Goal: Task Accomplishment & Management: Use online tool/utility

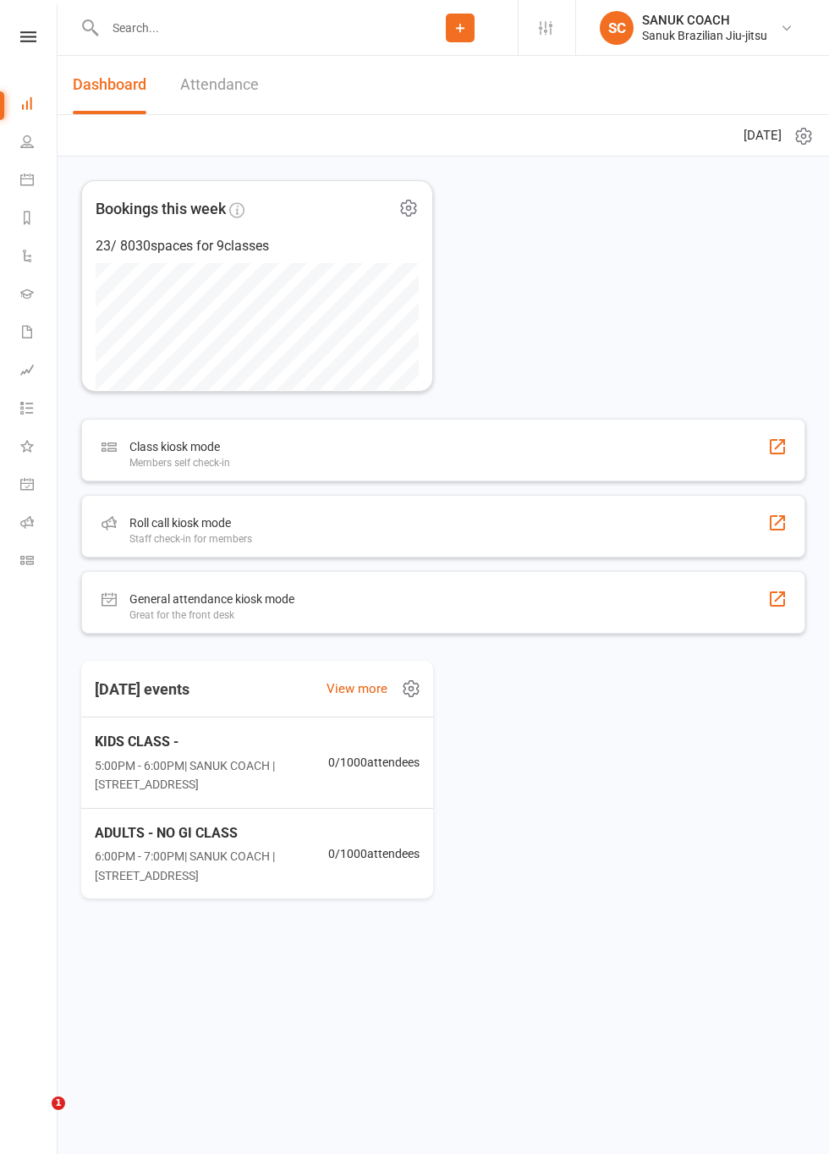
click at [174, 541] on div "Staff check-in for members" at bounding box center [190, 539] width 123 height 12
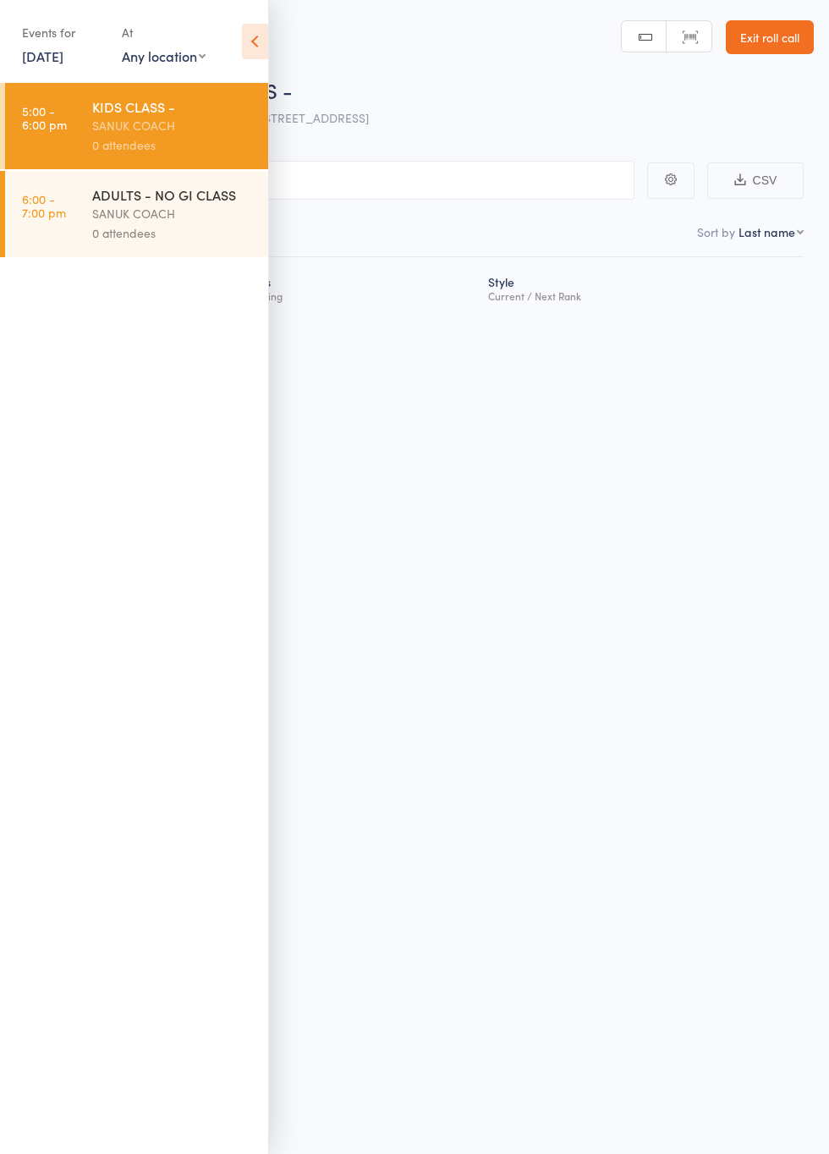
click at [143, 134] on div "SANUK COACH" at bounding box center [173, 125] width 162 height 19
click at [257, 55] on icon at bounding box center [255, 42] width 26 height 36
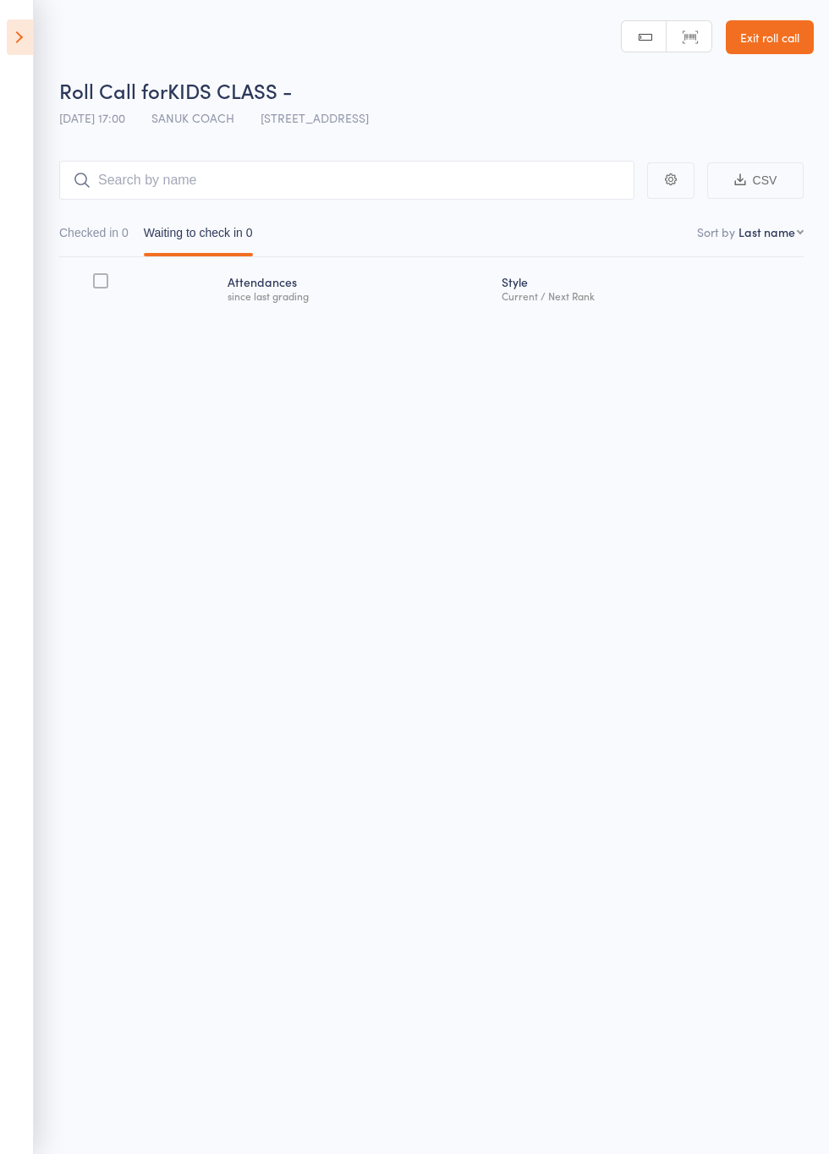
click at [262, 297] on div "since last grading" at bounding box center [358, 295] width 261 height 11
click at [97, 288] on div at bounding box center [100, 280] width 15 height 15
click at [96, 276] on input "checkbox" at bounding box center [96, 276] width 0 height 0
click at [28, 37] on icon at bounding box center [20, 37] width 26 height 36
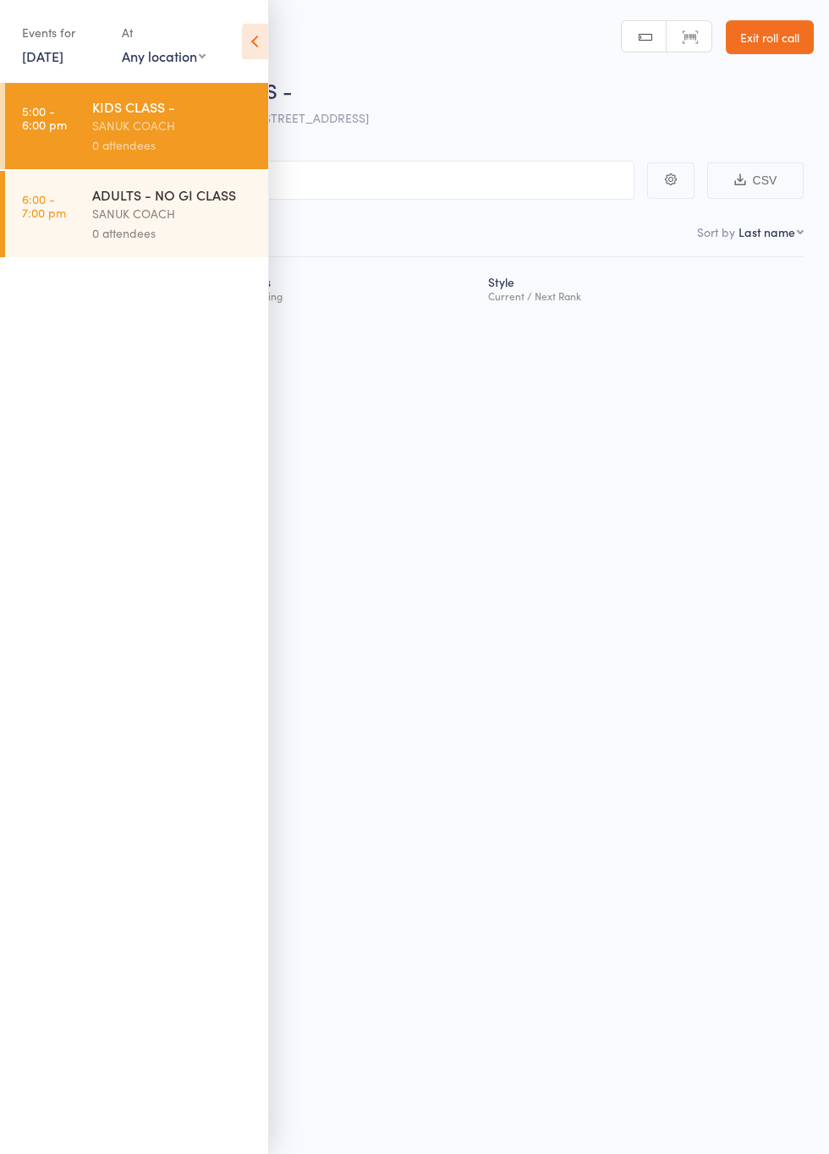
click at [252, 52] on icon at bounding box center [255, 42] width 26 height 36
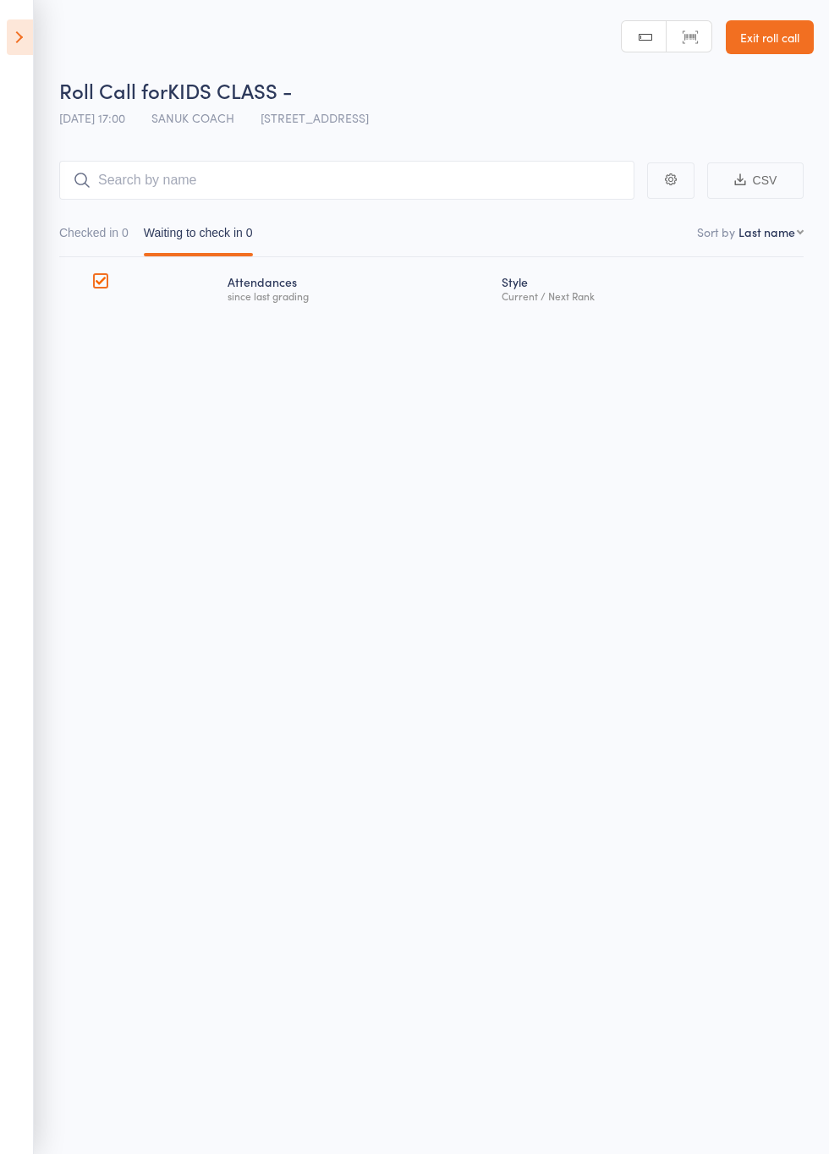
click at [774, 42] on link "Exit roll call" at bounding box center [770, 37] width 88 height 34
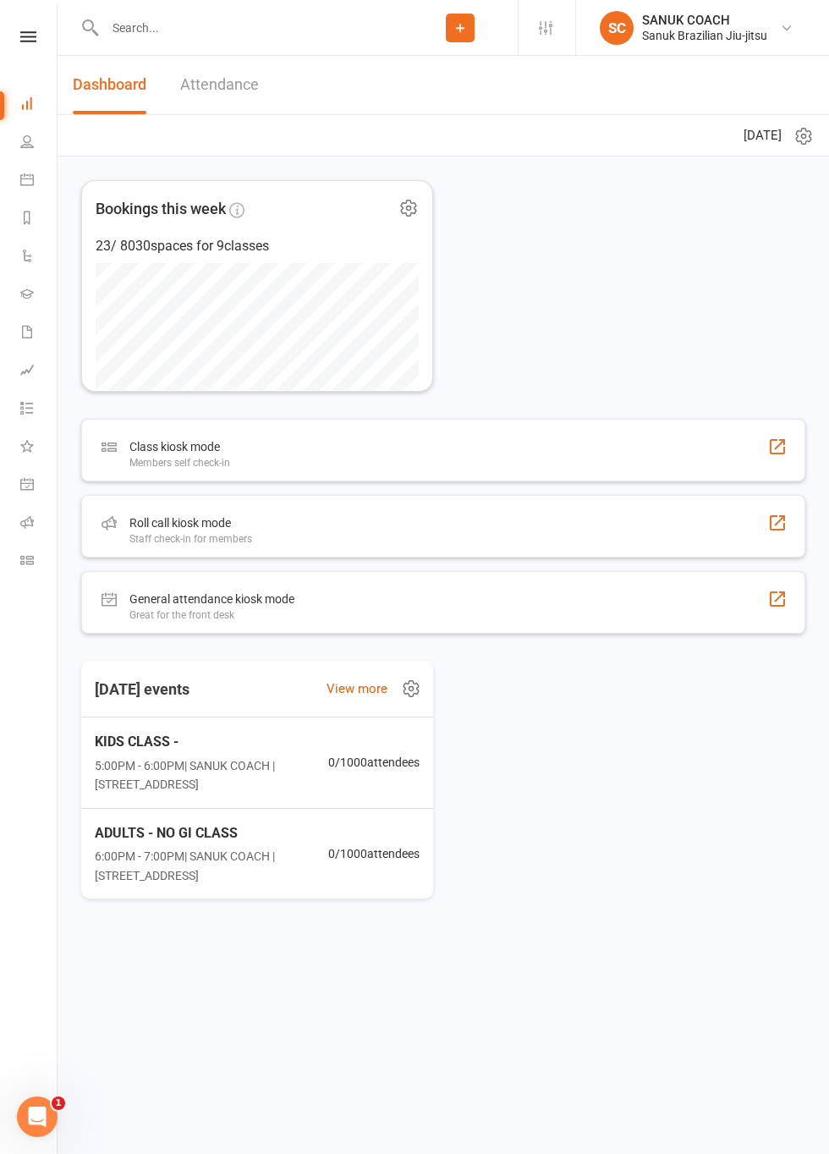
click at [171, 464] on div "Members self check-in" at bounding box center [179, 463] width 101 height 12
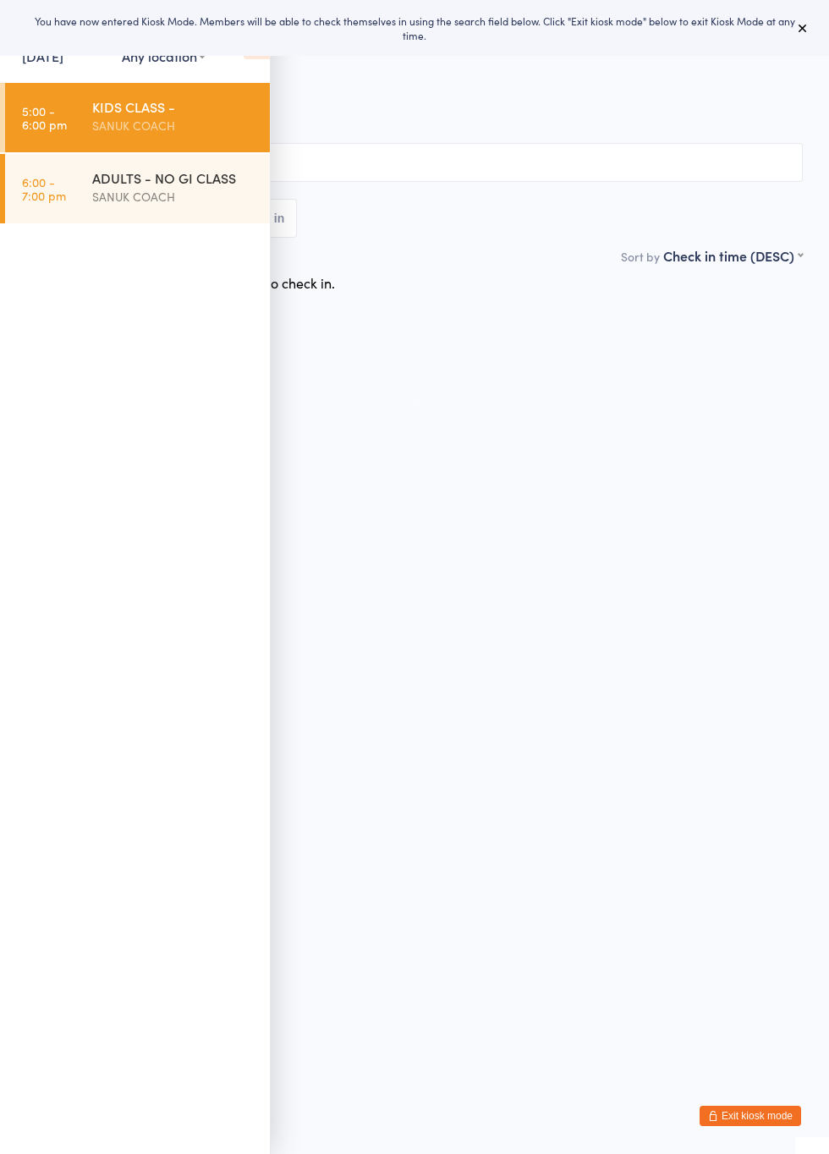
click at [142, 124] on div "SANUK COACH" at bounding box center [173, 125] width 163 height 19
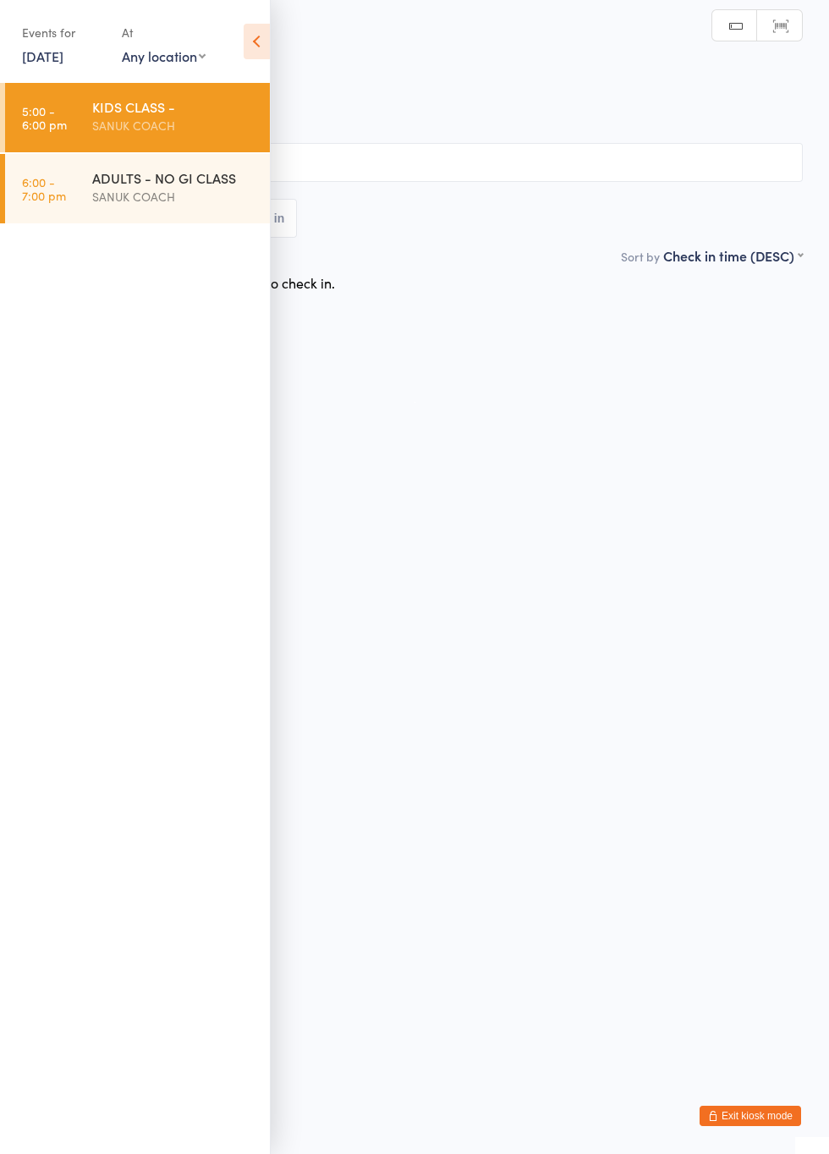
click at [246, 52] on icon at bounding box center [257, 42] width 26 height 36
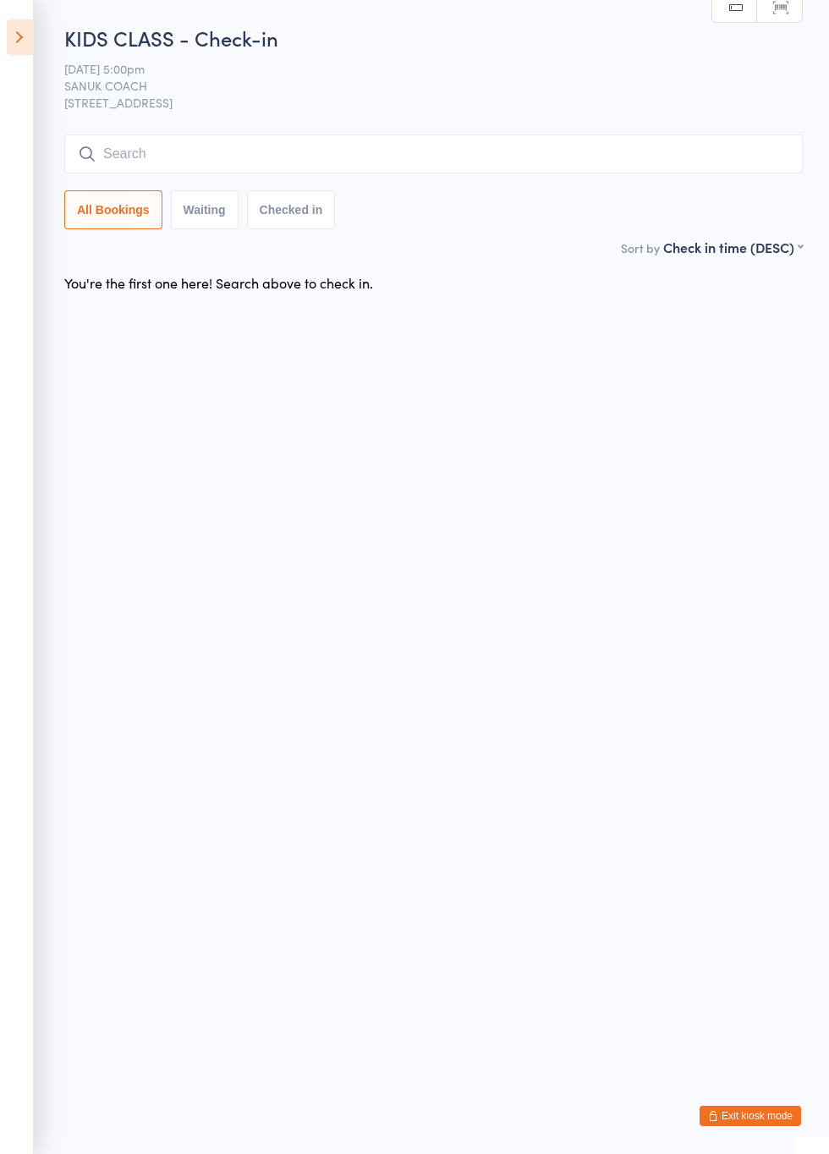
click at [206, 213] on button "Waiting" at bounding box center [205, 209] width 68 height 39
click at [278, 215] on button "Checked in" at bounding box center [291, 209] width 89 height 39
select select "5"
click at [27, 44] on icon at bounding box center [20, 37] width 26 height 36
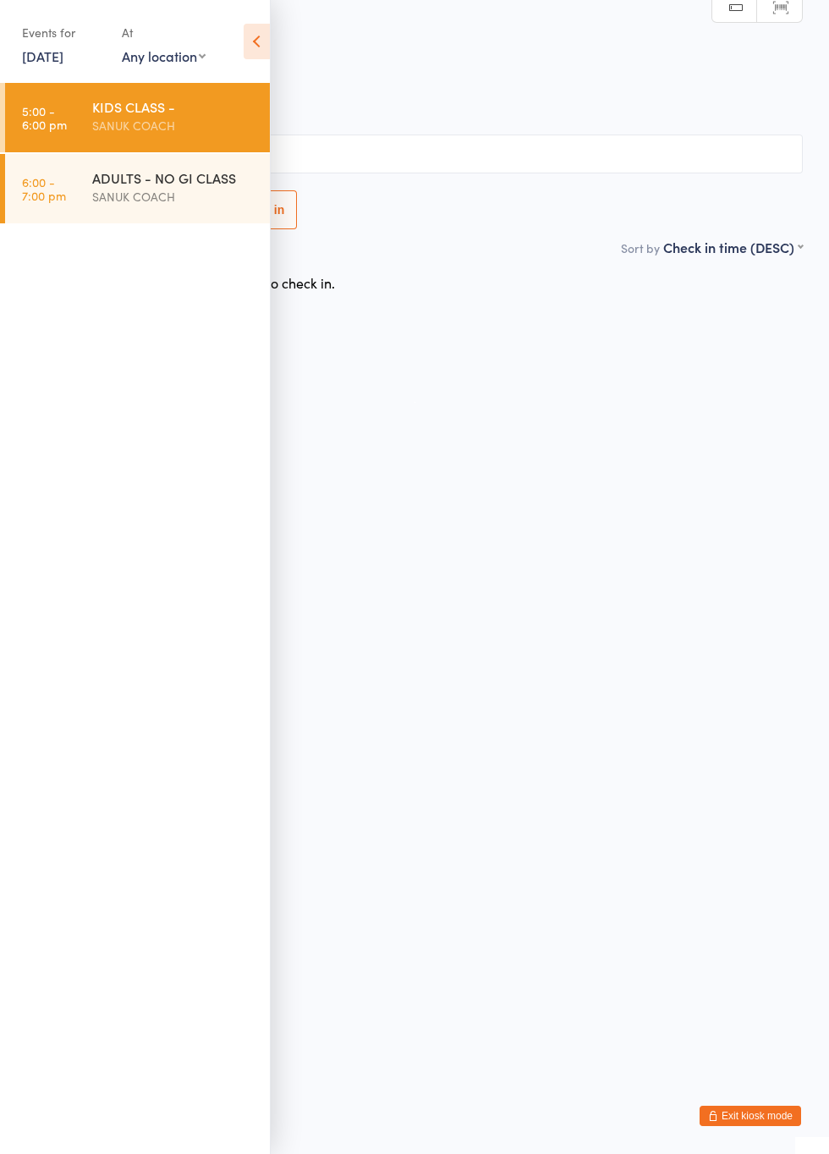
click at [753, 1120] on button "Exit kiosk mode" at bounding box center [751, 1116] width 102 height 20
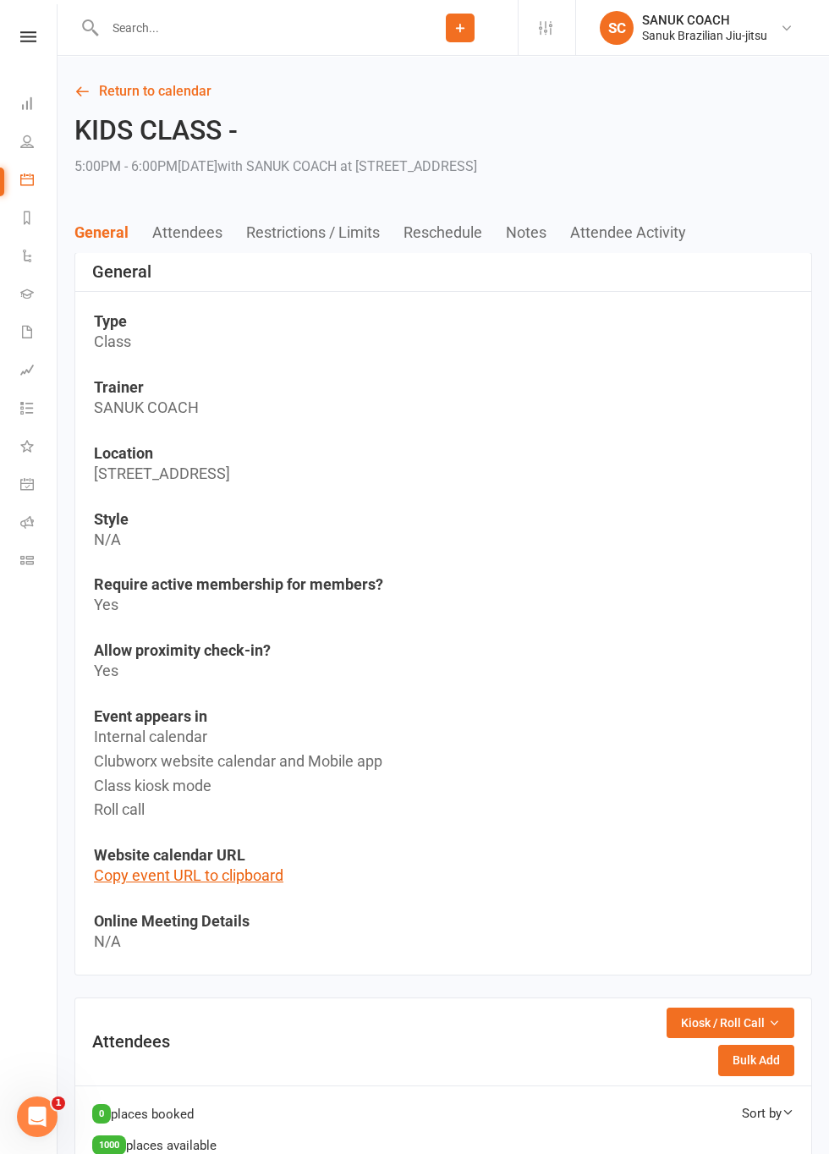
click at [188, 238] on button "Attendees" at bounding box center [199, 232] width 94 height 18
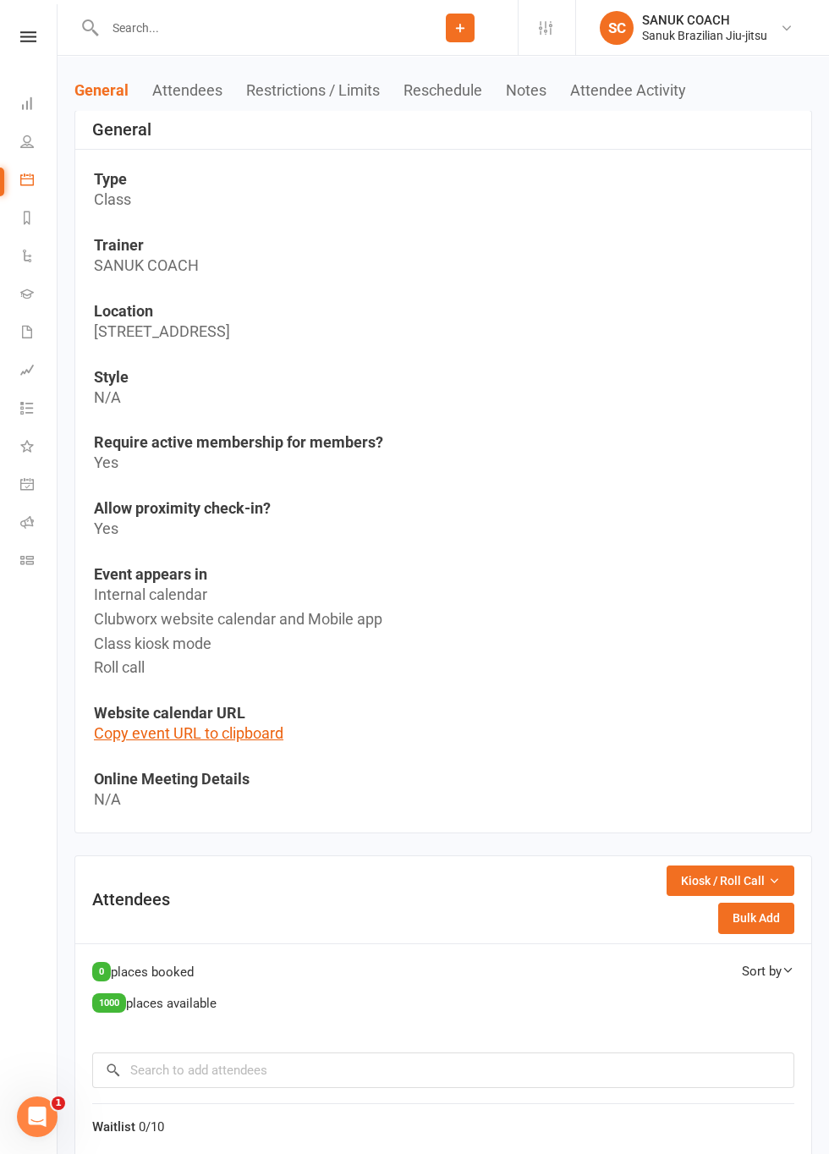
scroll to position [152, 0]
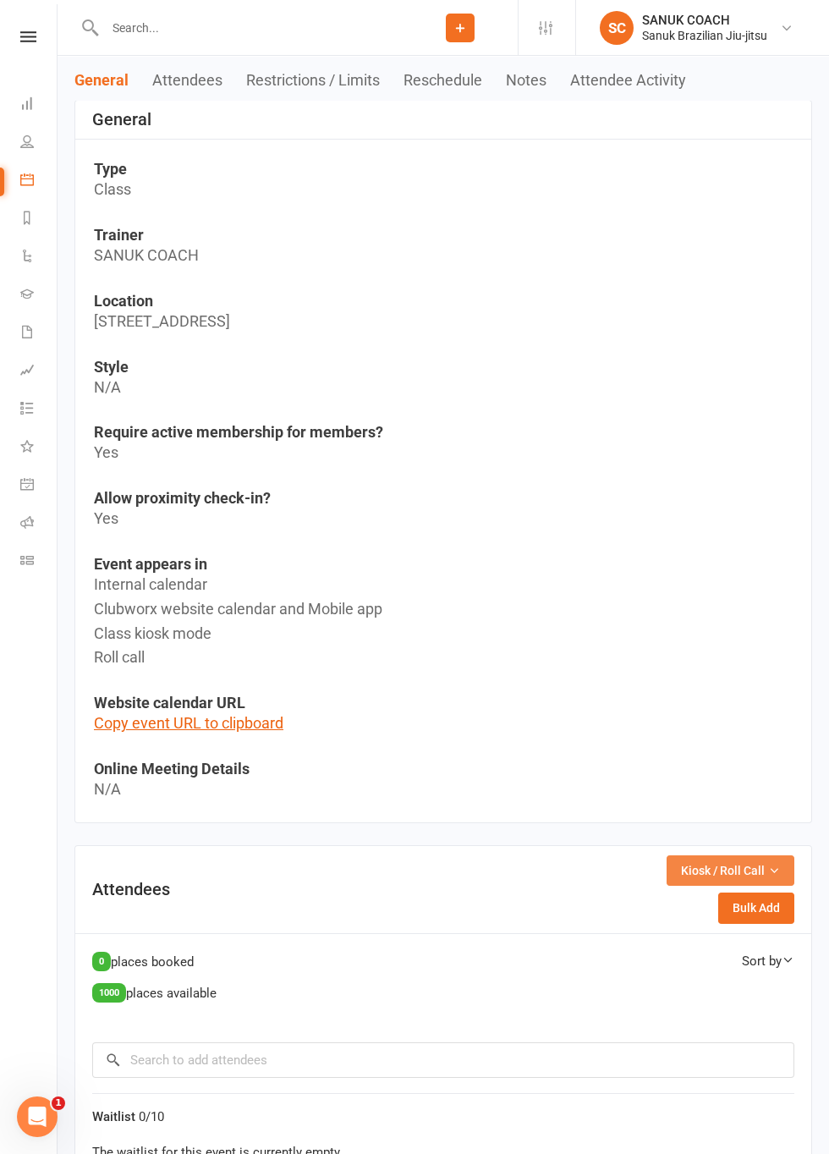
click at [767, 884] on button "Kiosk / Roll Call" at bounding box center [731, 871] width 128 height 30
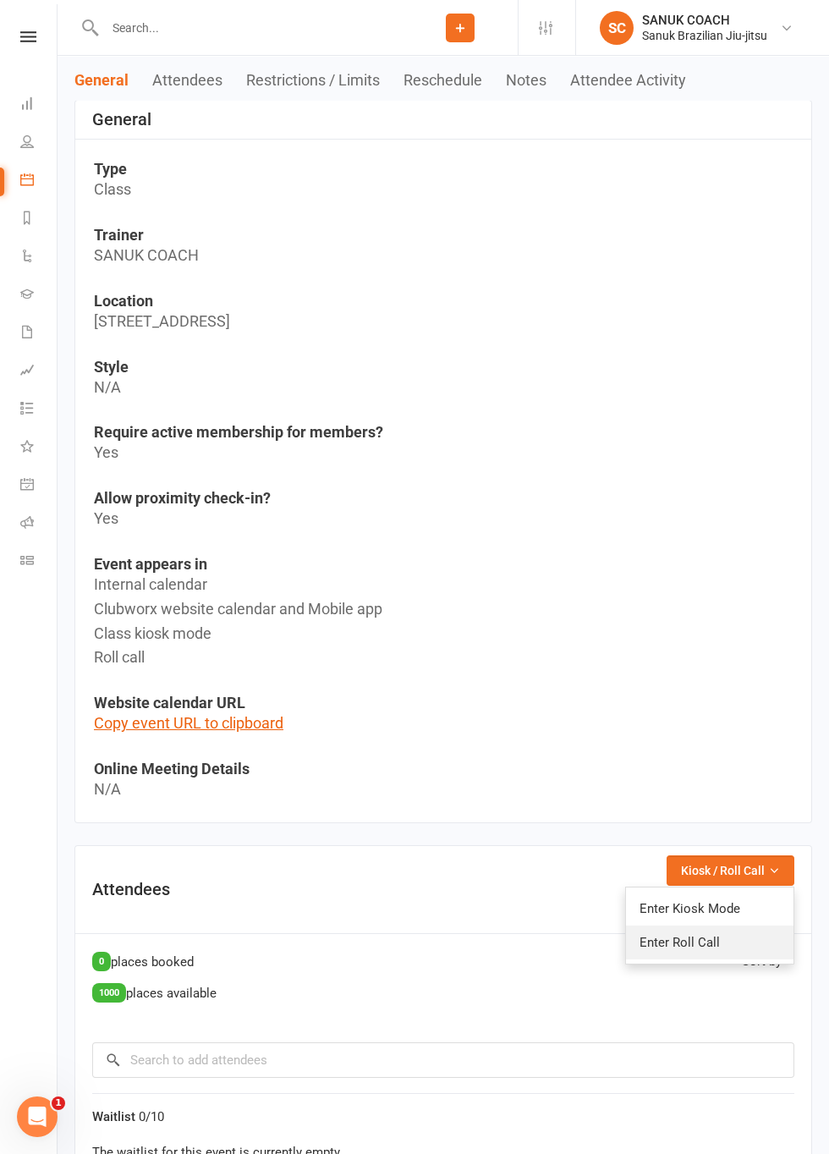
click at [708, 946] on link "Enter Roll Call" at bounding box center [710, 943] width 168 height 34
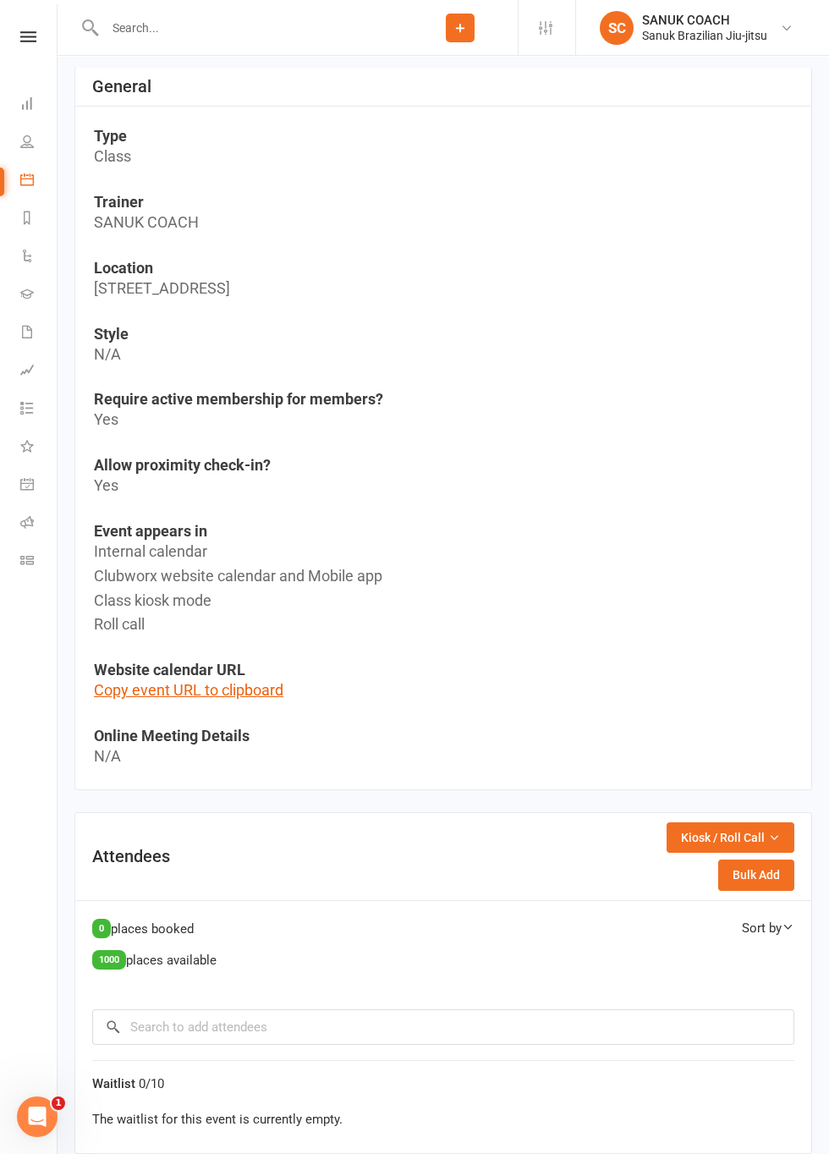
scroll to position [250, 0]
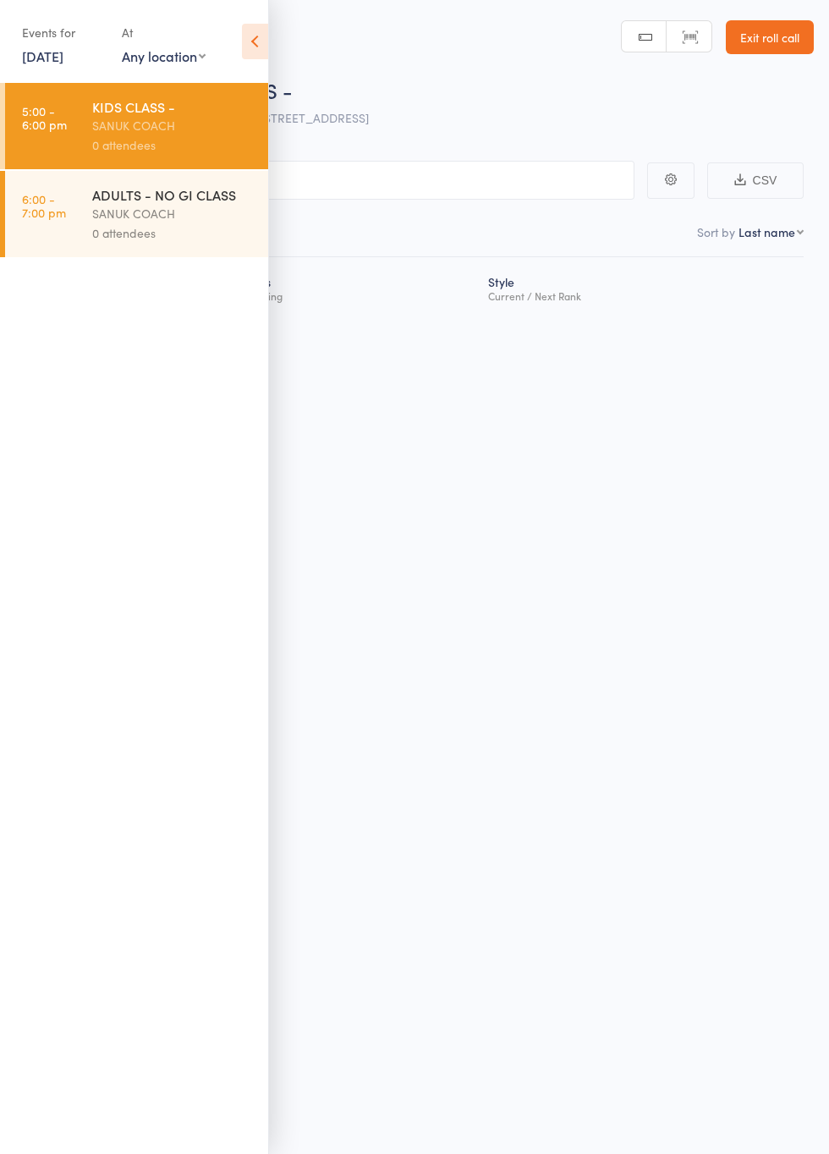
click at [135, 125] on div "SANUK COACH" at bounding box center [173, 125] width 162 height 19
click at [262, 55] on icon at bounding box center [255, 42] width 26 height 36
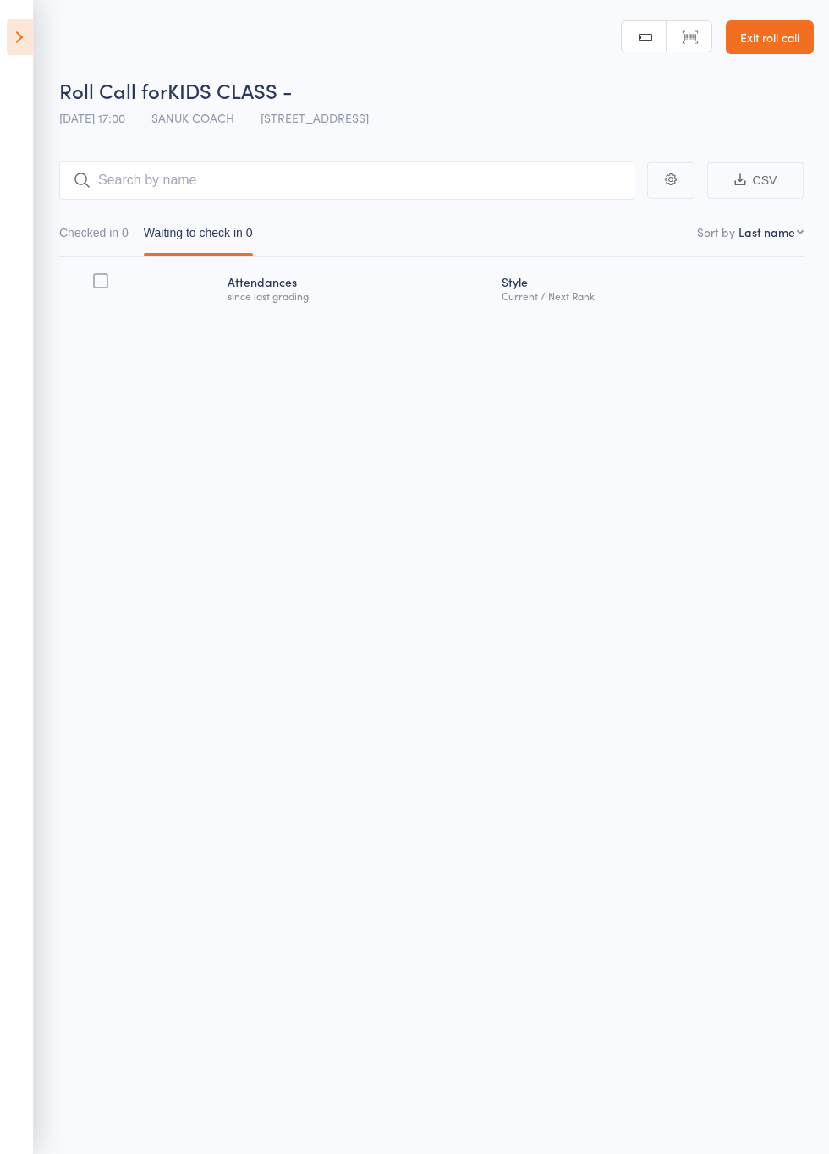
click at [291, 303] on div "Atten­dances since last grading" at bounding box center [358, 287] width 274 height 45
click at [772, 41] on link "Exit roll call" at bounding box center [770, 37] width 88 height 34
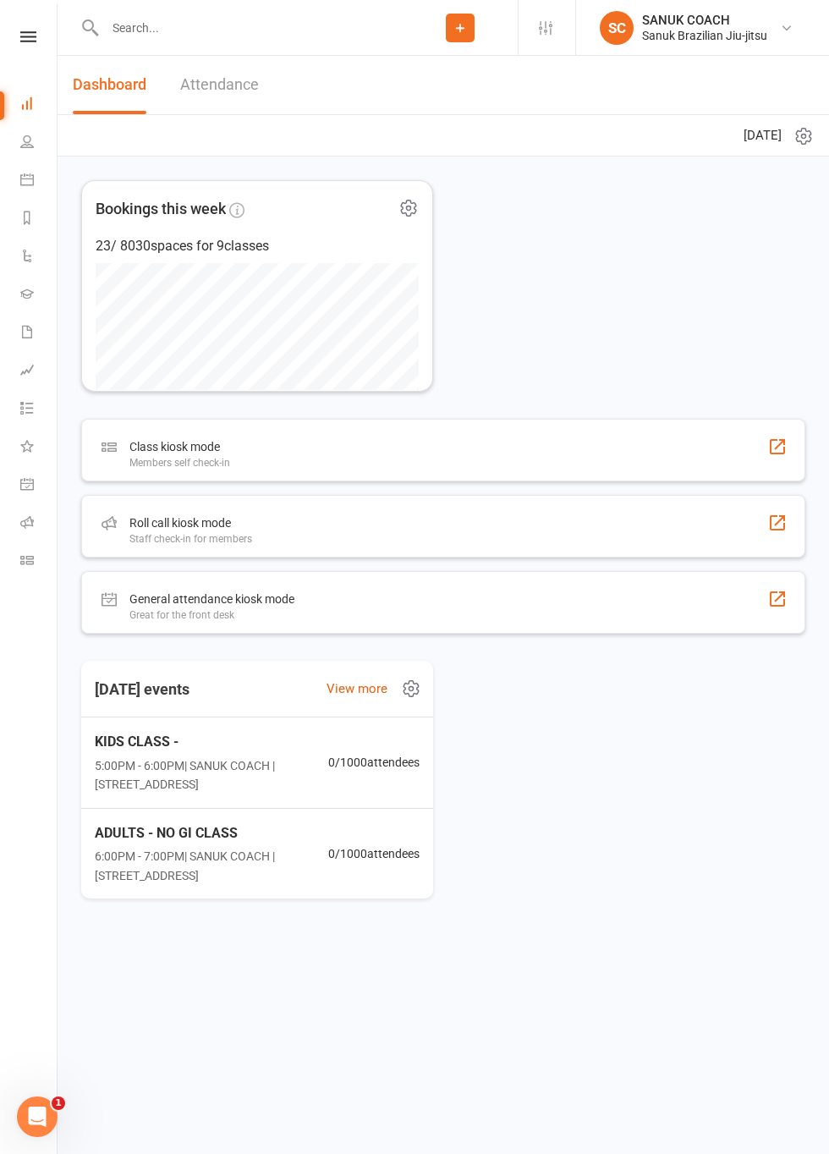
click at [706, 615] on div "General attendance kiosk mode Great for the front desk" at bounding box center [443, 602] width 724 height 63
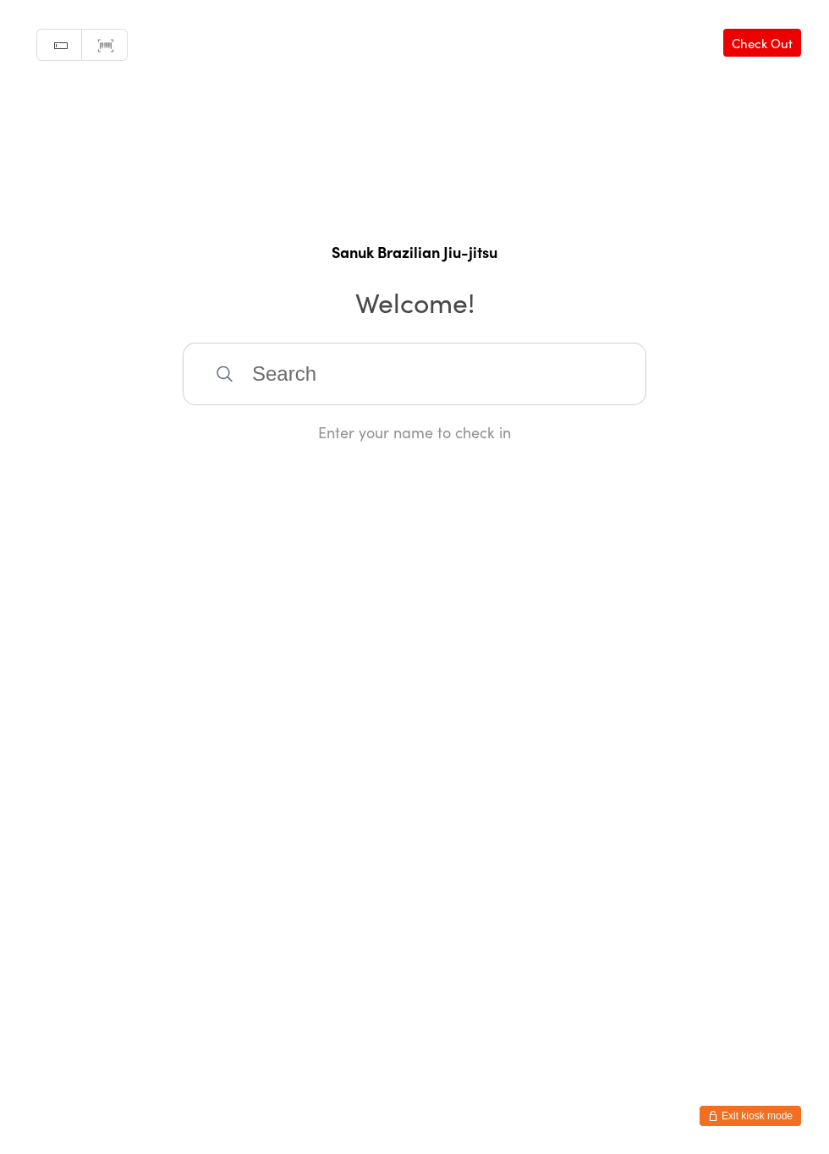
click at [746, 1119] on button "Exit kiosk mode" at bounding box center [751, 1116] width 102 height 20
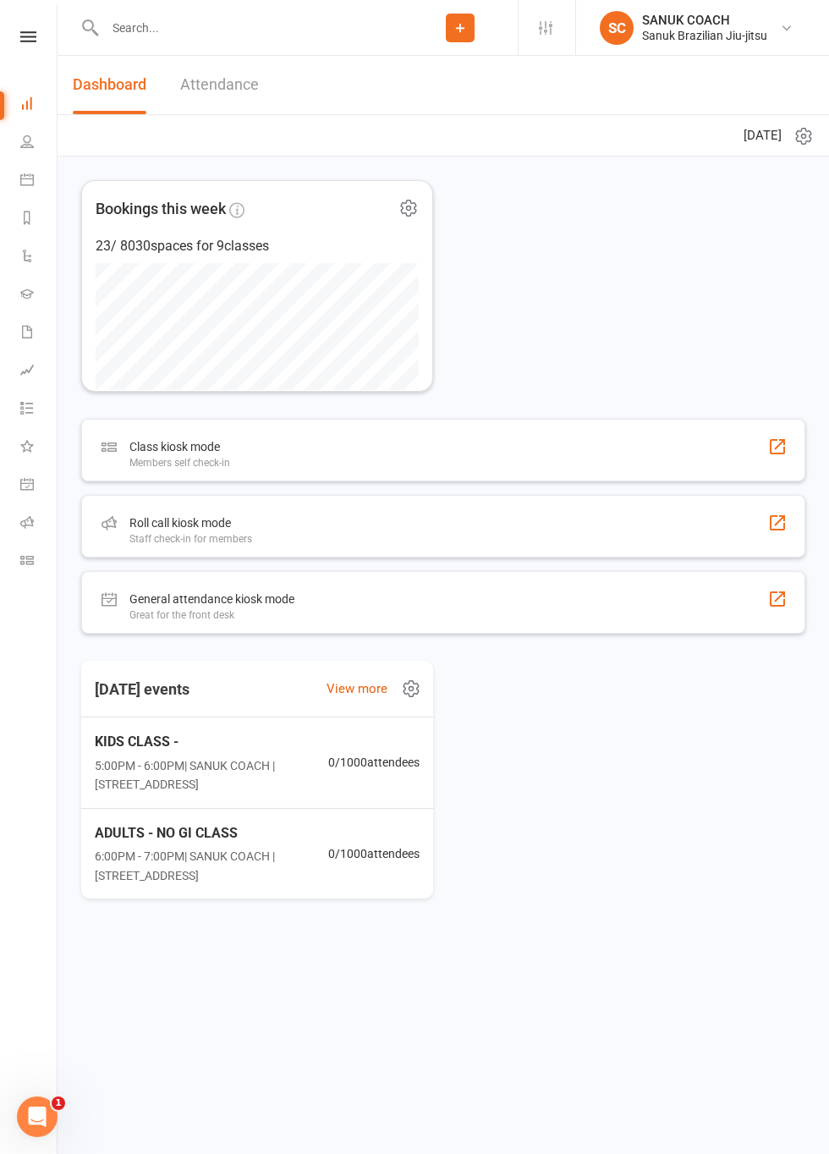
click at [781, 530] on div at bounding box center [778, 523] width 20 height 20
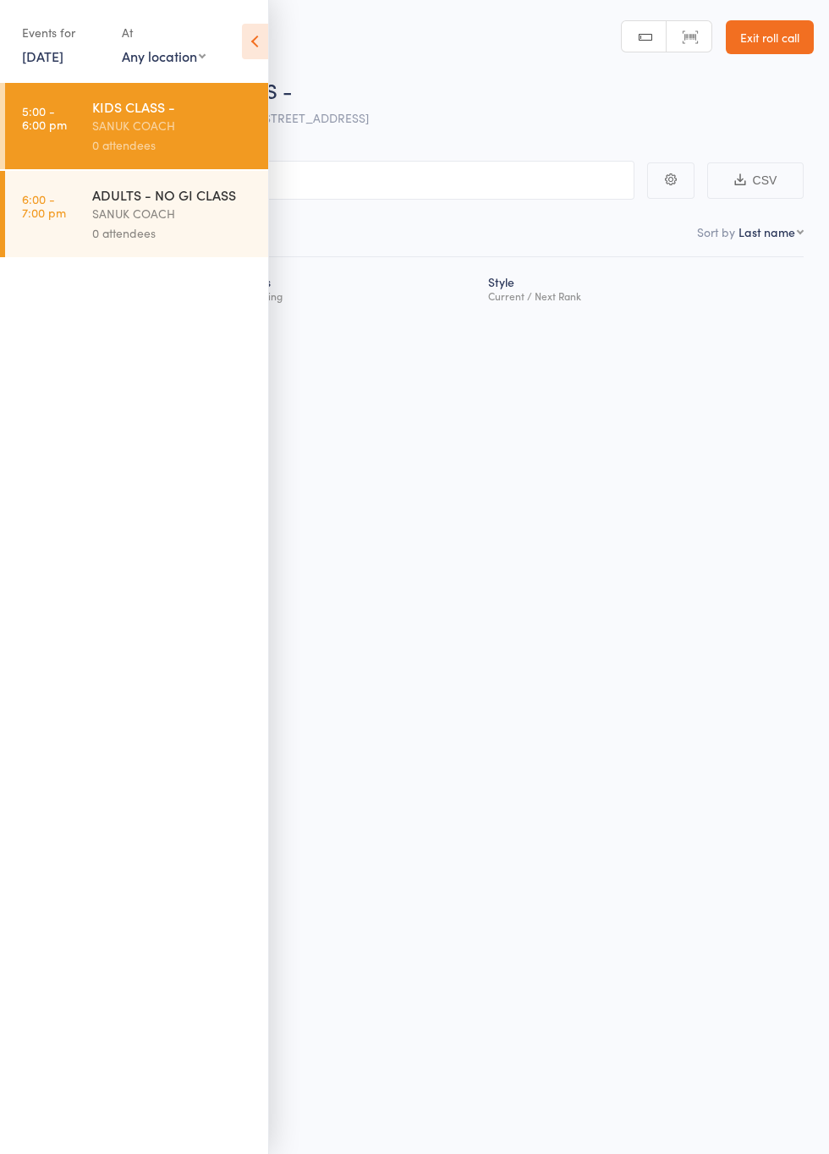
click at [111, 126] on div "SANUK COACH" at bounding box center [173, 125] width 162 height 19
click at [256, 54] on icon at bounding box center [255, 42] width 26 height 36
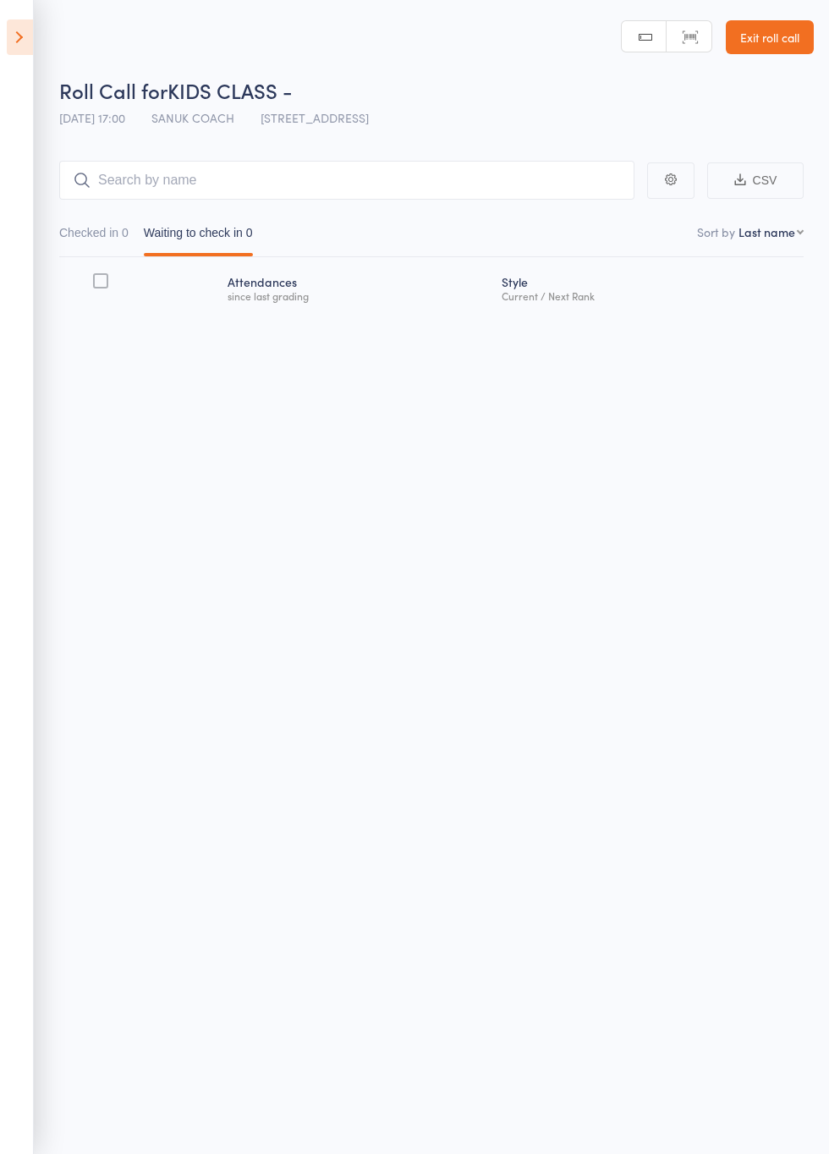
click at [670, 190] on button "button" at bounding box center [670, 180] width 47 height 36
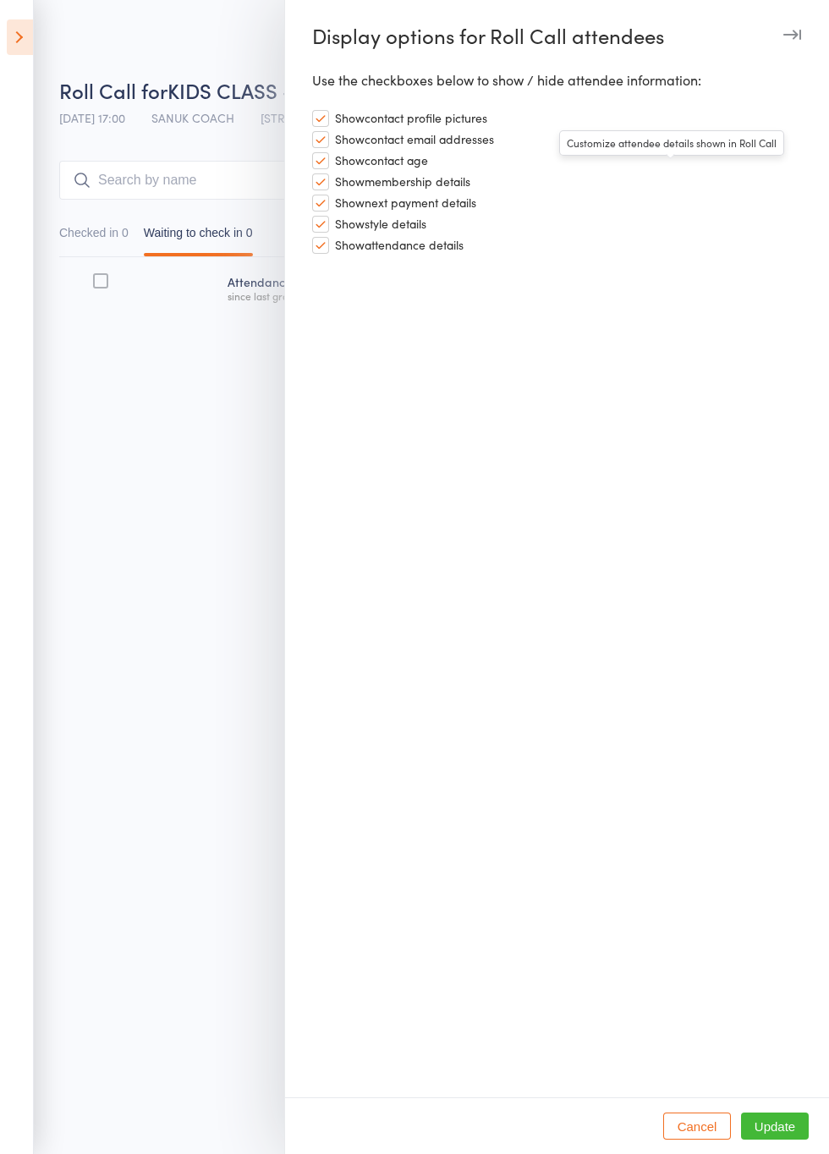
click at [704, 1130] on button "Cancel" at bounding box center [697, 1126] width 68 height 27
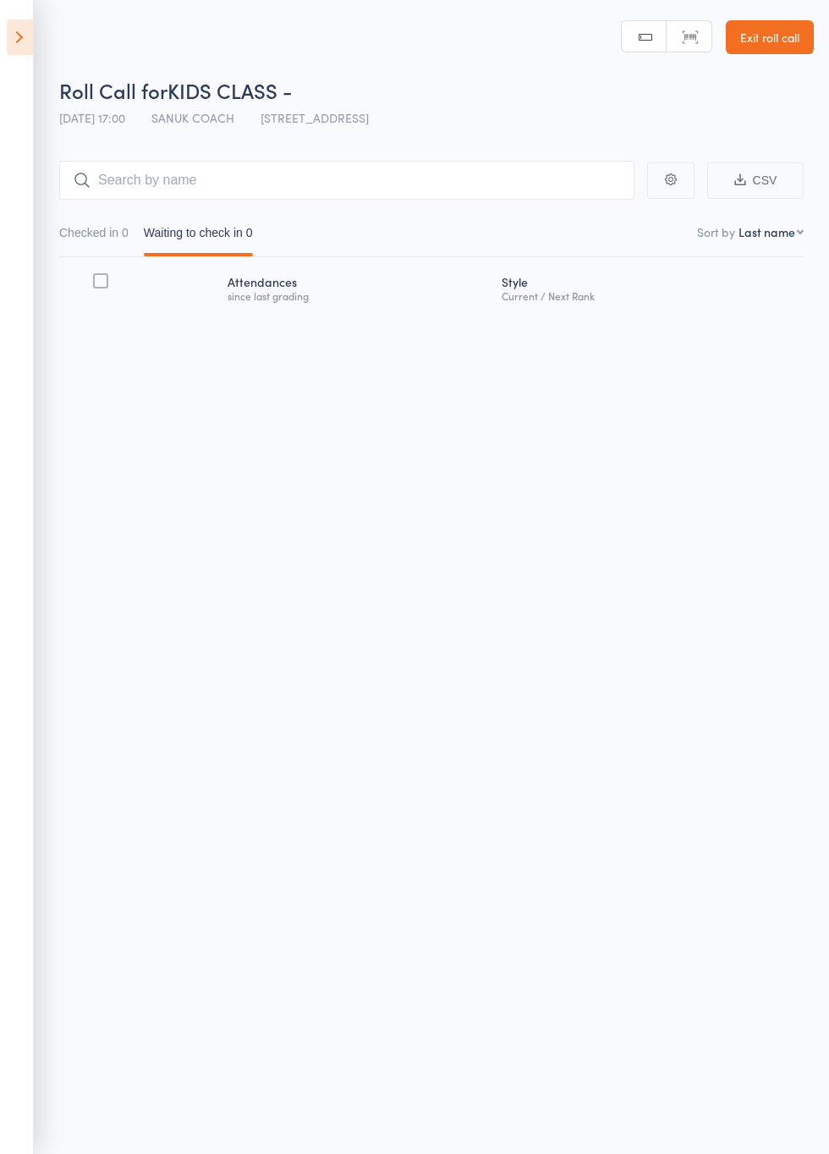
click at [772, 41] on link "Exit roll call" at bounding box center [770, 37] width 88 height 34
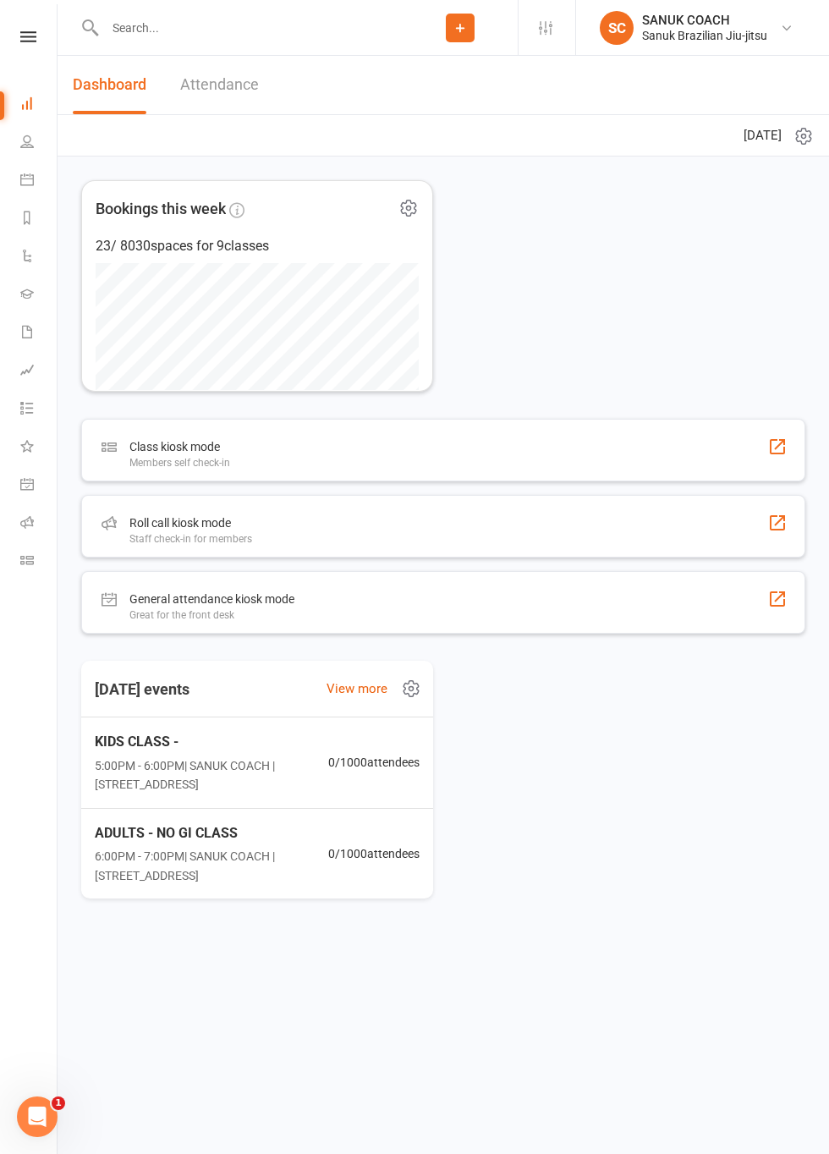
click at [648, 614] on div "General attendance kiosk mode Great for the front desk" at bounding box center [443, 602] width 724 height 63
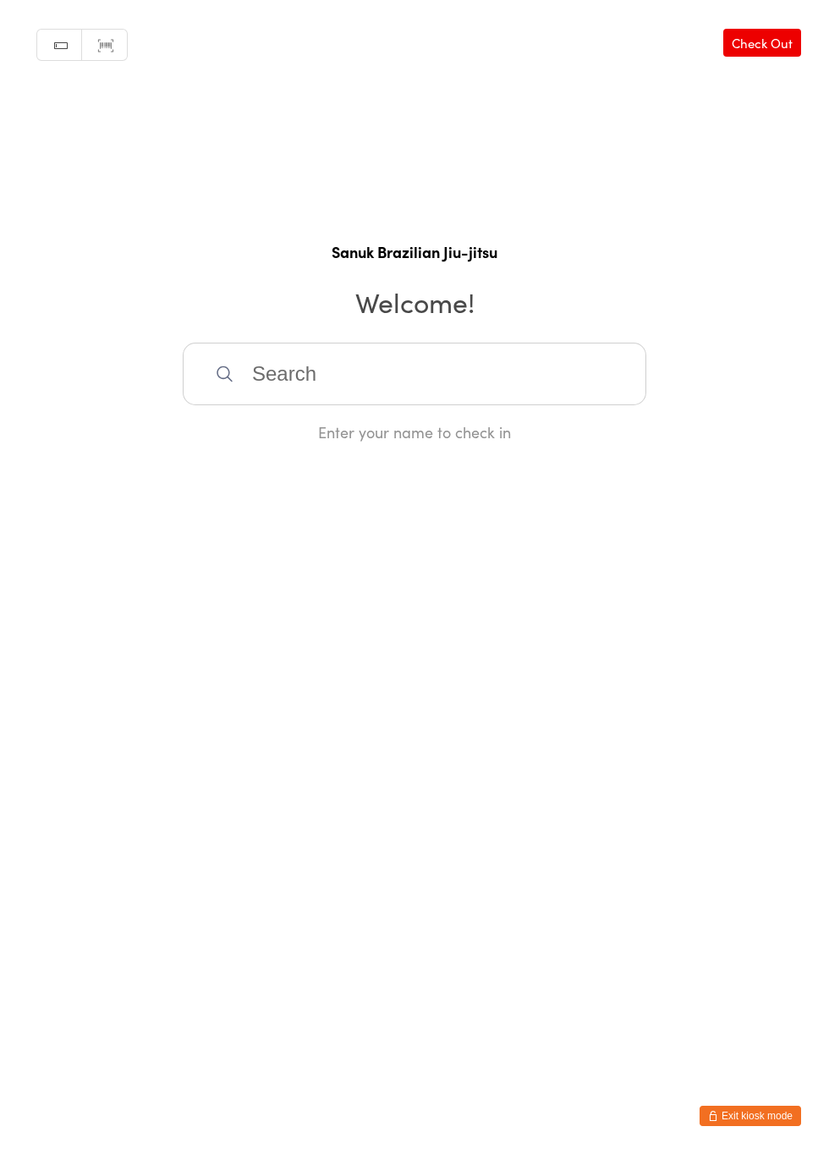
click at [755, 1120] on button "Exit kiosk mode" at bounding box center [751, 1116] width 102 height 20
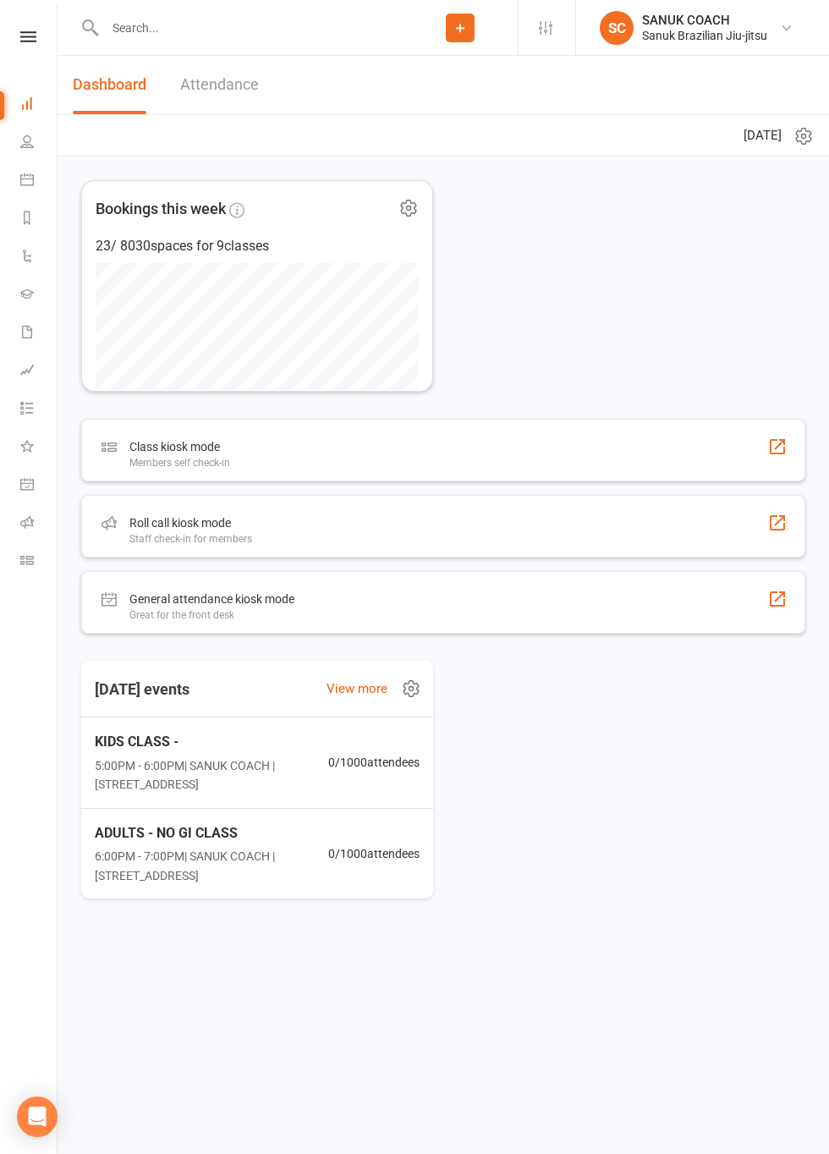
click at [774, 457] on div "Class kiosk mode Members self check-in" at bounding box center [443, 450] width 724 height 63
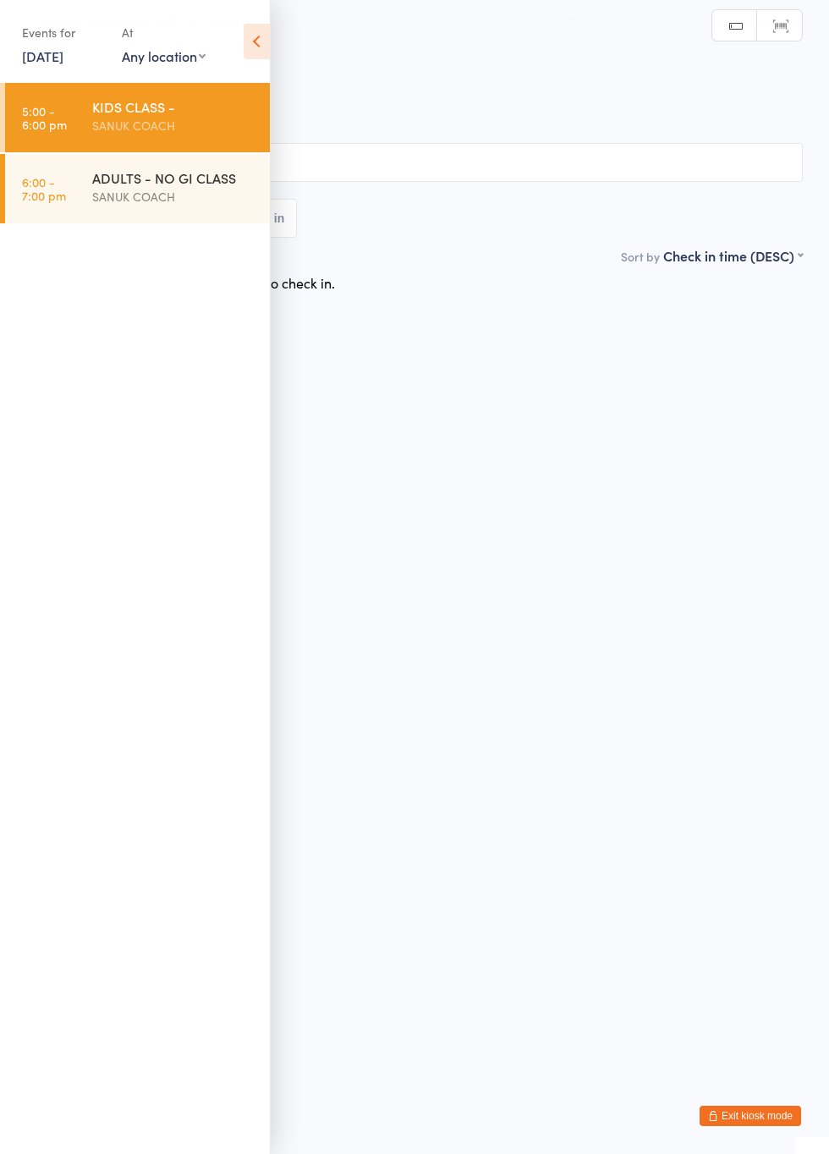
click at [173, 135] on div "KIDS CLASS - SANUK COACH" at bounding box center [181, 116] width 178 height 67
click at [264, 54] on icon at bounding box center [257, 42] width 26 height 36
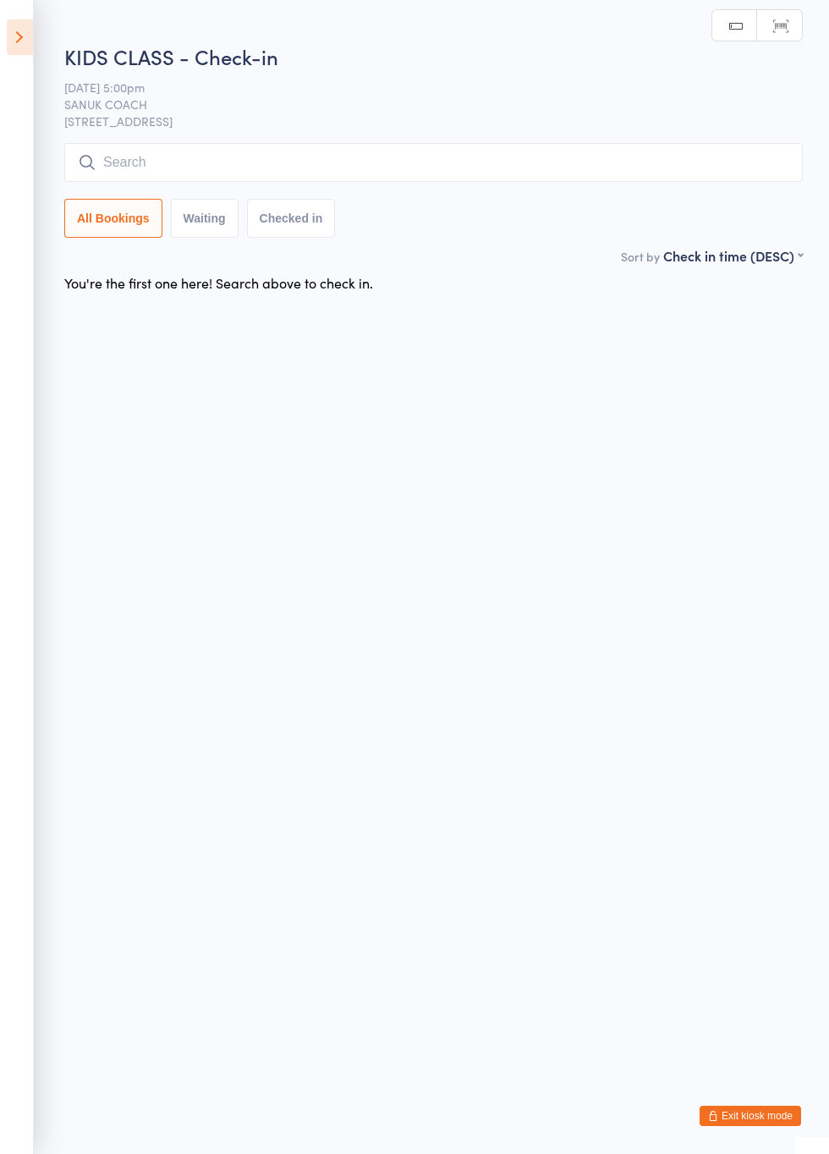
click at [207, 223] on button "Waiting" at bounding box center [205, 218] width 68 height 39
click at [276, 222] on button "Checked in" at bounding box center [291, 218] width 89 height 39
select select "5"
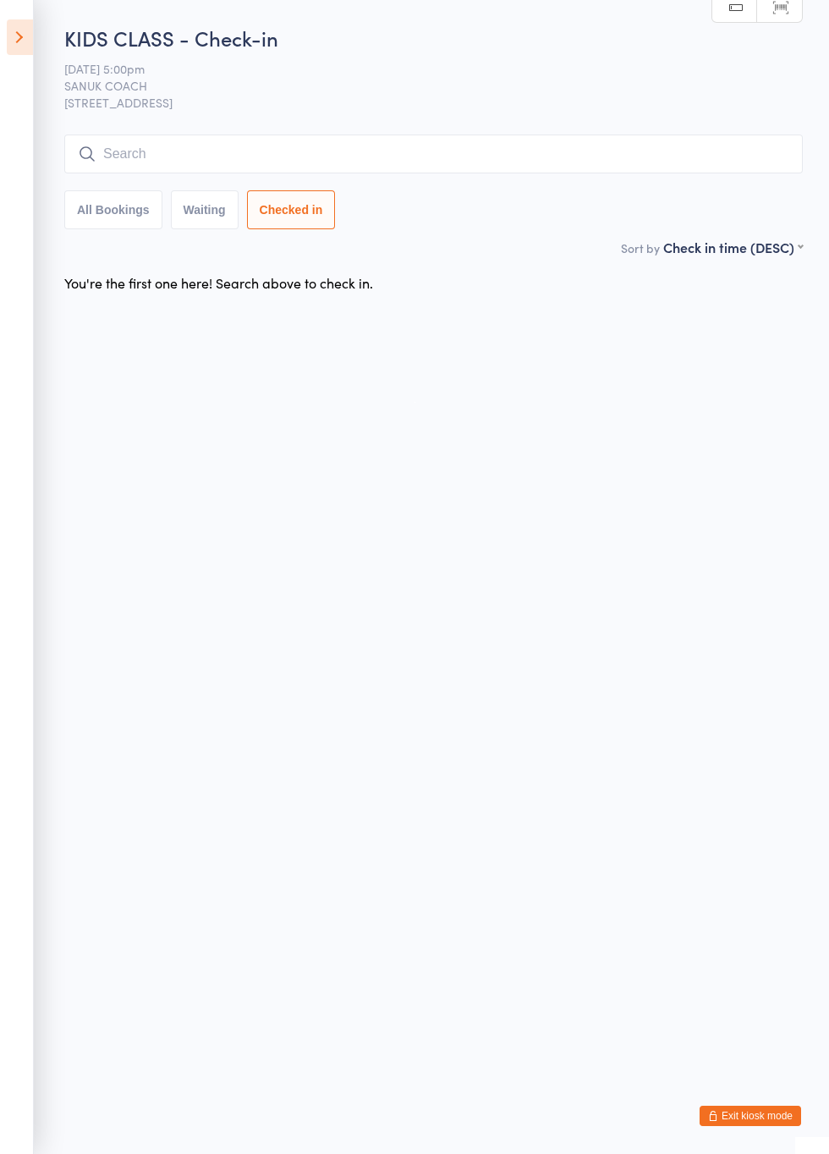
click at [107, 213] on button "All Bookings" at bounding box center [113, 209] width 98 height 39
click at [749, 1119] on button "Exit kiosk mode" at bounding box center [751, 1116] width 102 height 20
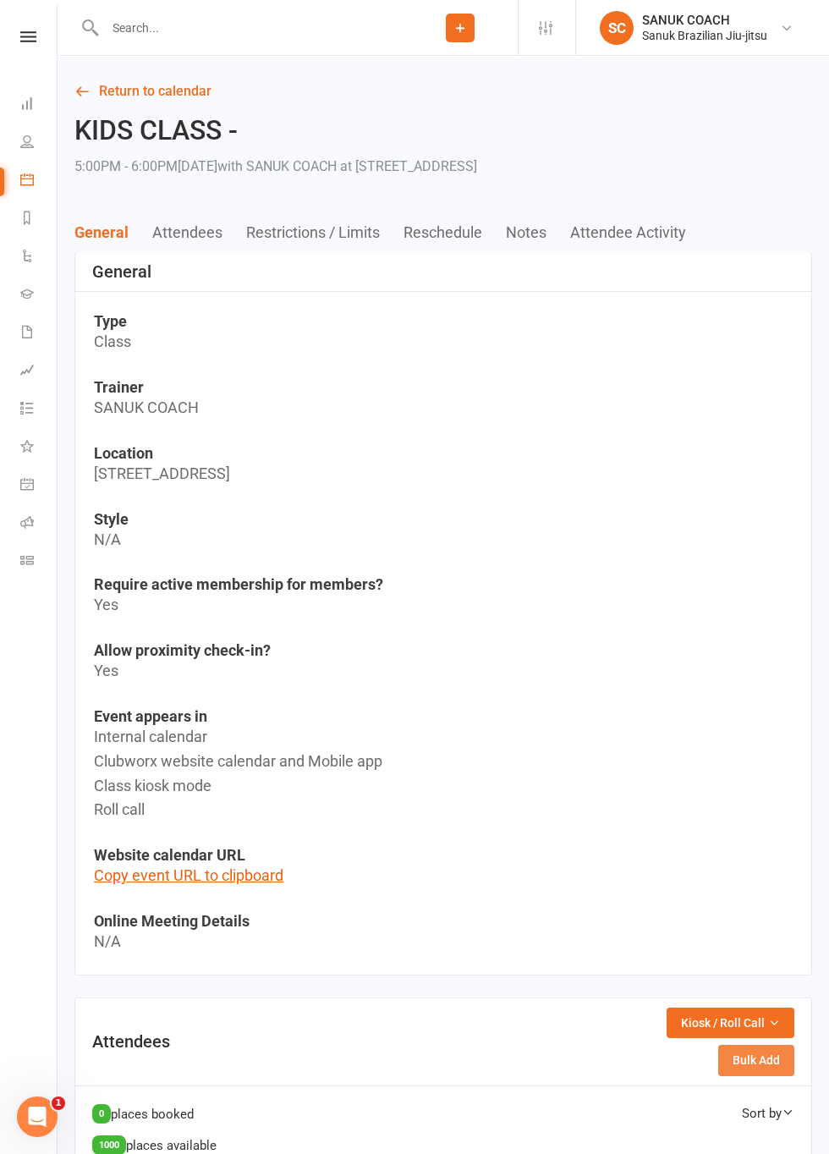
click at [759, 1063] on button "Bulk Add" at bounding box center [757, 1060] width 76 height 30
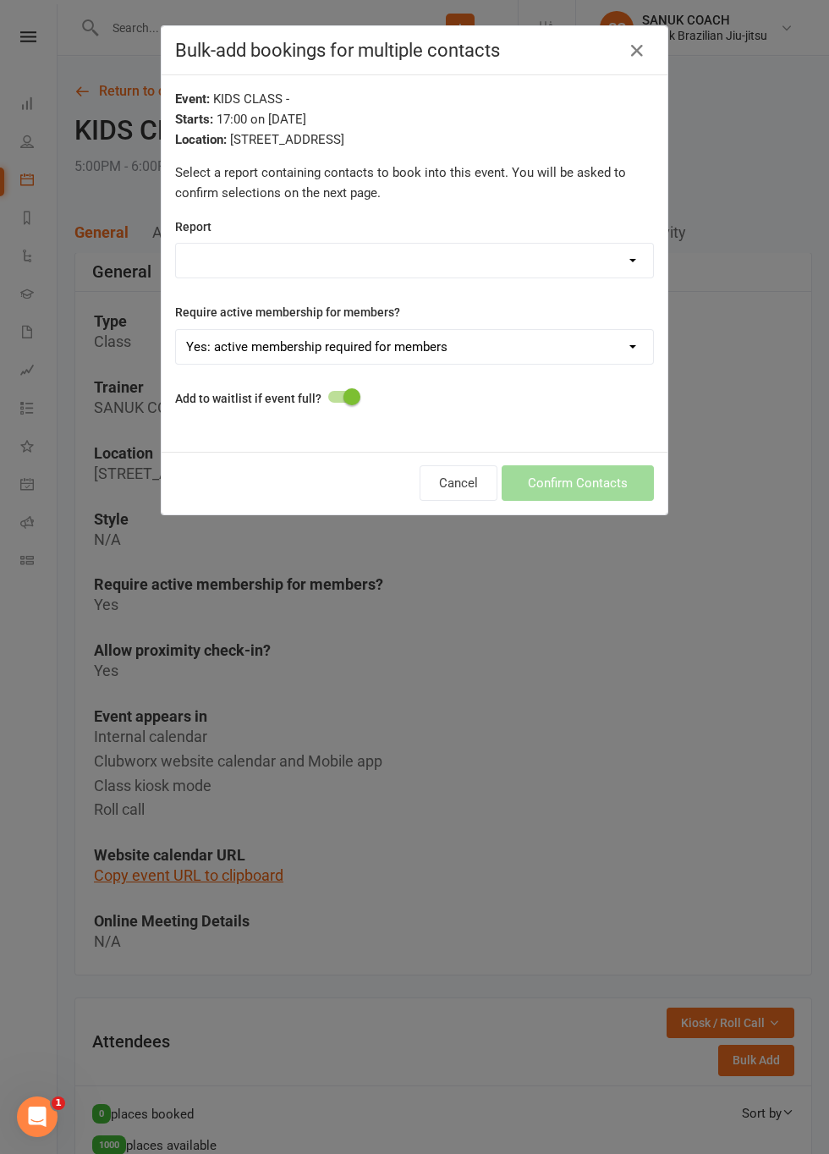
click at [630, 264] on select "Active Trials Bookings - 3+ Run of attendances! Cancelled - Contact ID Customer…" at bounding box center [414, 261] width 477 height 34
click at [640, 269] on select "Active Trials Bookings - 3+ Run of attendances! Cancelled - Contact ID Customer…" at bounding box center [414, 261] width 477 height 34
click at [639, 269] on select "Active Trials Bookings - 3+ Run of attendances! Cancelled - Contact ID Customer…" at bounding box center [414, 261] width 477 height 34
click at [638, 273] on select "Active Trials Bookings - 3+ Run of attendances! Cancelled - Contact ID Customer…" at bounding box center [414, 261] width 477 height 34
click at [616, 199] on p "Select a report containing contacts to book into this event. You will be asked …" at bounding box center [414, 182] width 479 height 41
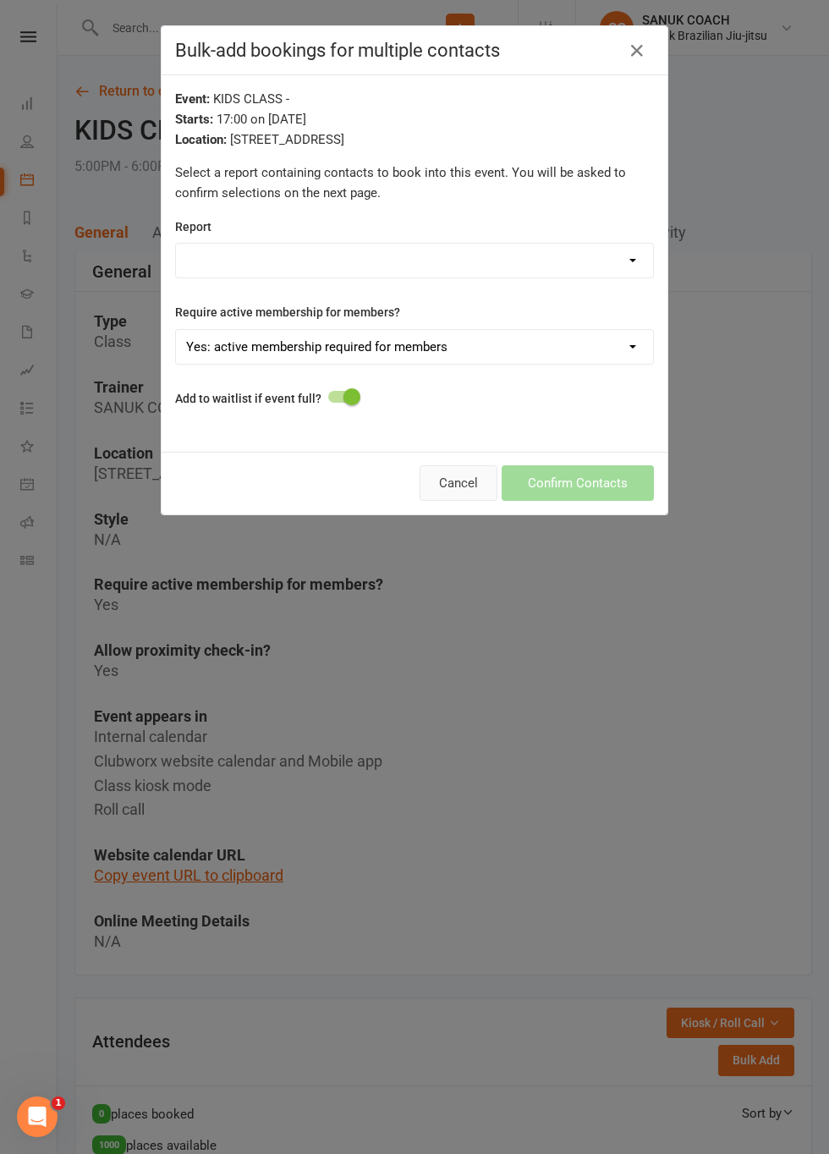
click at [471, 490] on button "Cancel" at bounding box center [459, 483] width 78 height 36
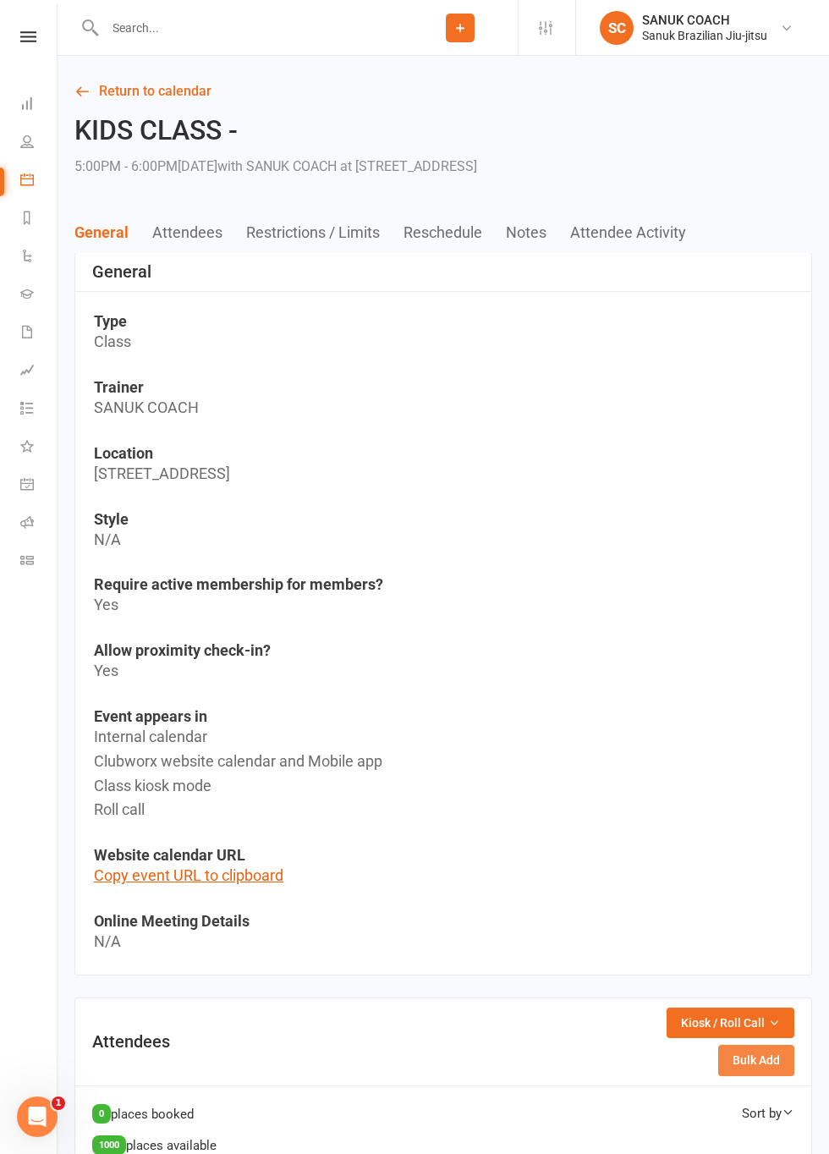
click at [760, 1064] on button "Bulk Add" at bounding box center [757, 1060] width 76 height 30
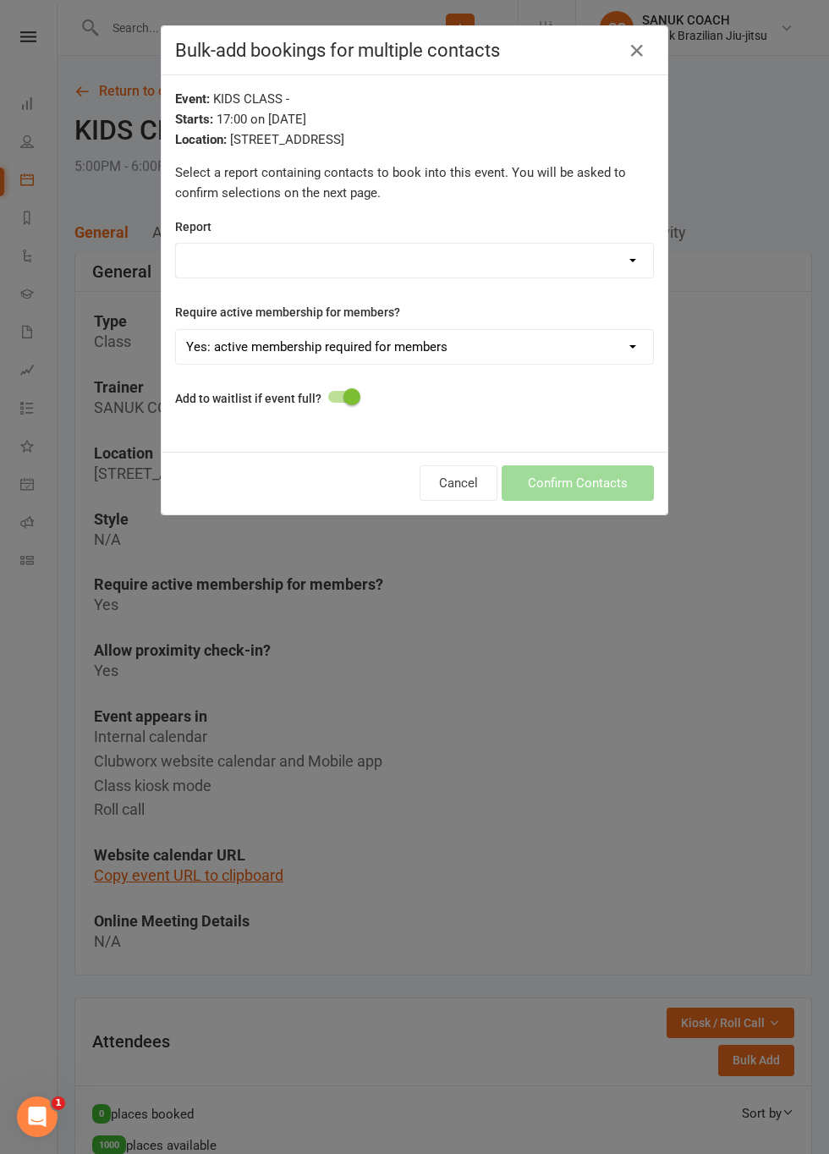
click at [626, 273] on select "Active Trials Bookings - 3+ Run of attendances! Cancelled - Contact ID Customer…" at bounding box center [414, 261] width 477 height 34
click at [739, 783] on div "Bulk-add bookings for multiple contacts Event: KIDS CLASS - Starts: 17:00 on Se…" at bounding box center [414, 577] width 829 height 1154
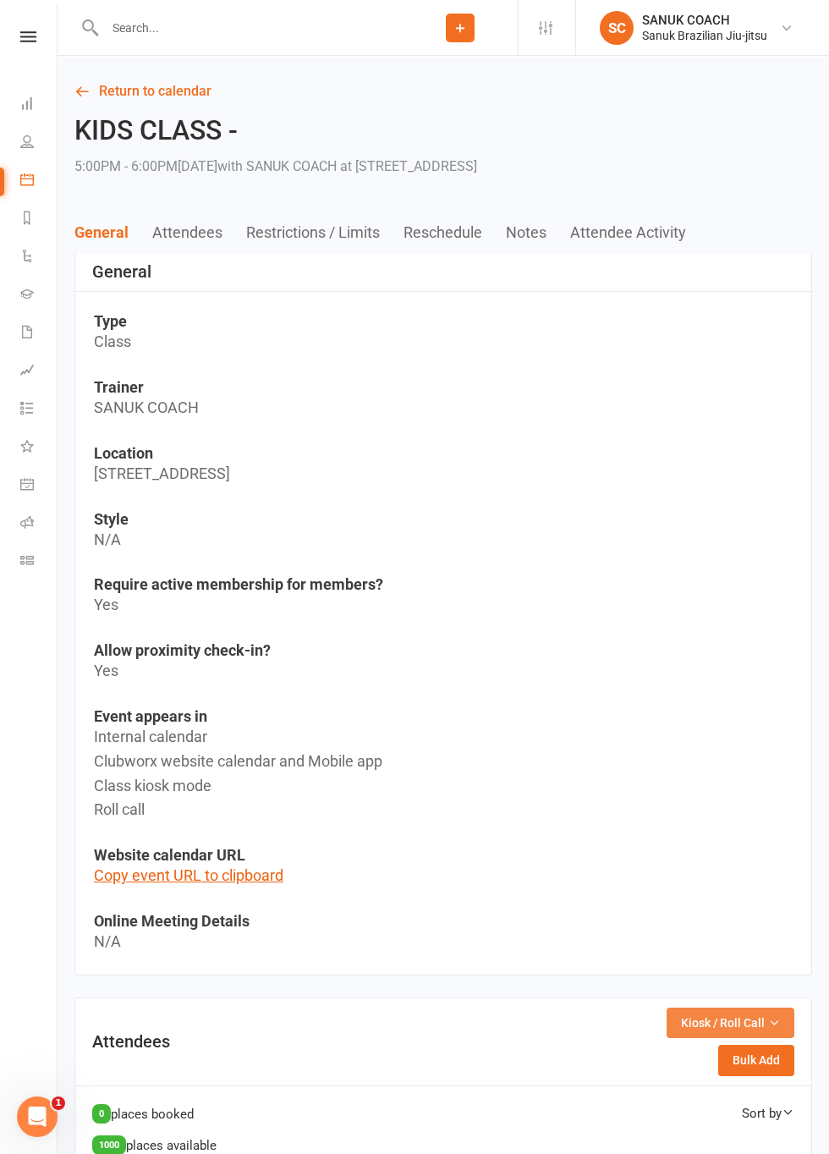
click at [758, 1031] on span "Kiosk / Roll Call" at bounding box center [723, 1023] width 84 height 19
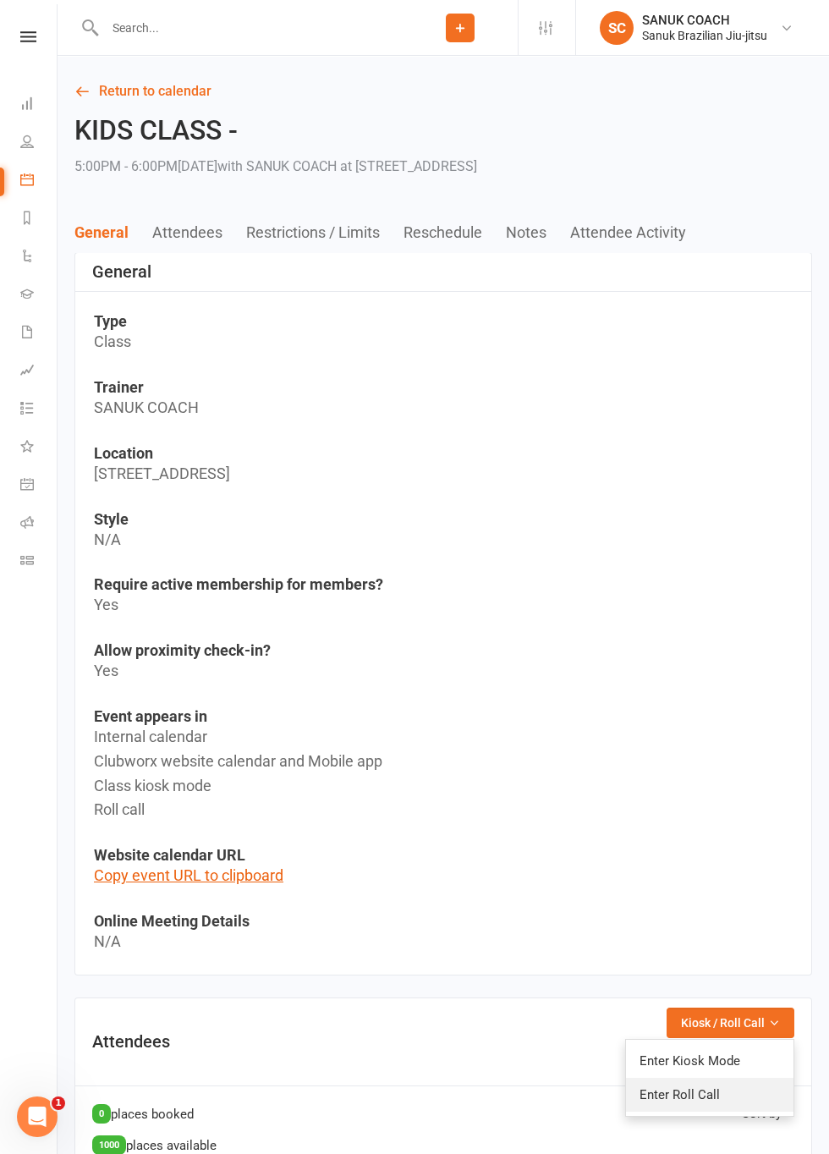
click at [698, 1100] on link "Enter Roll Call" at bounding box center [710, 1095] width 168 height 34
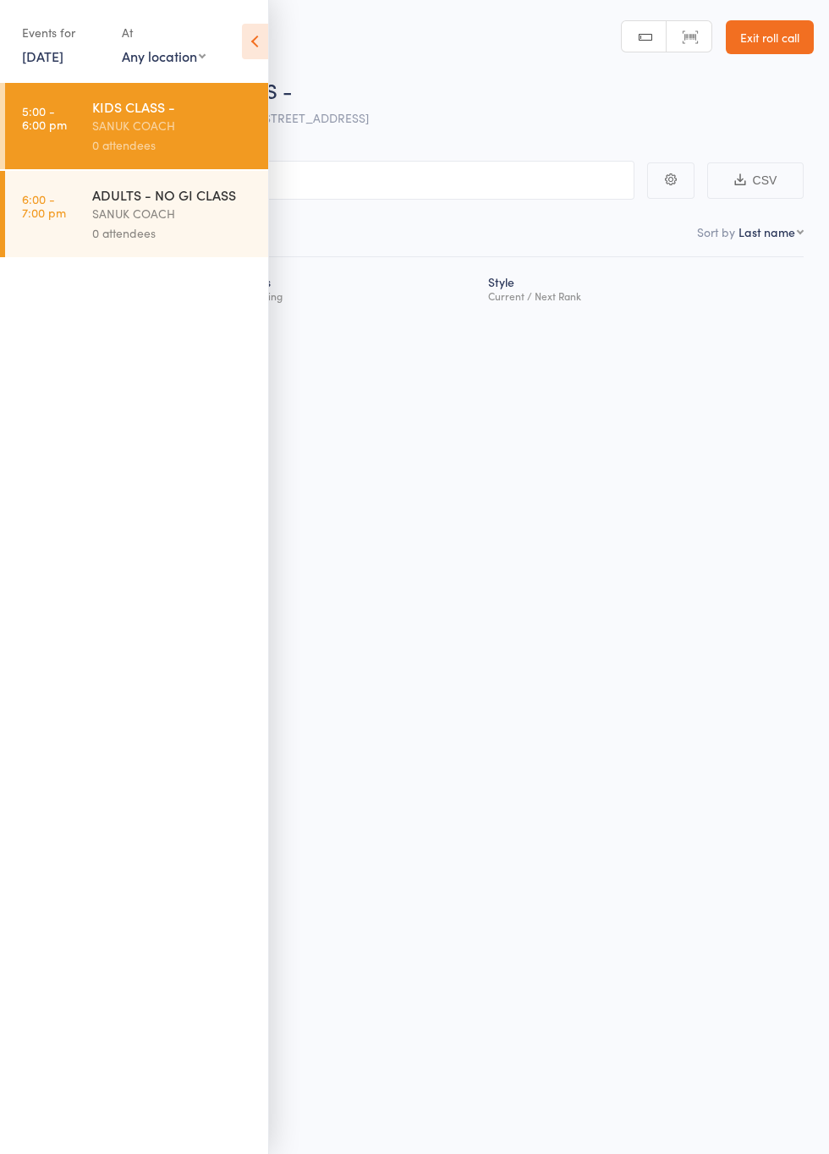
click at [770, 44] on link "Exit roll call" at bounding box center [770, 37] width 88 height 34
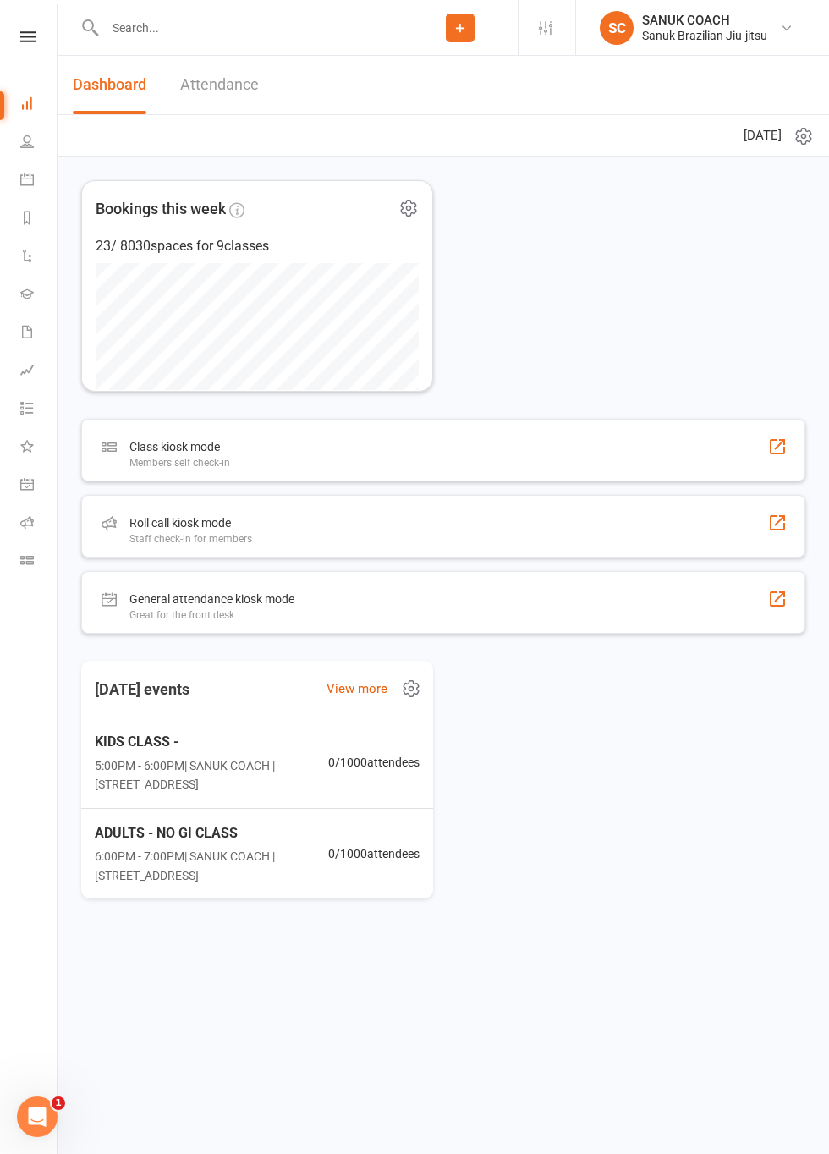
click at [778, 454] on div at bounding box center [778, 447] width 20 height 20
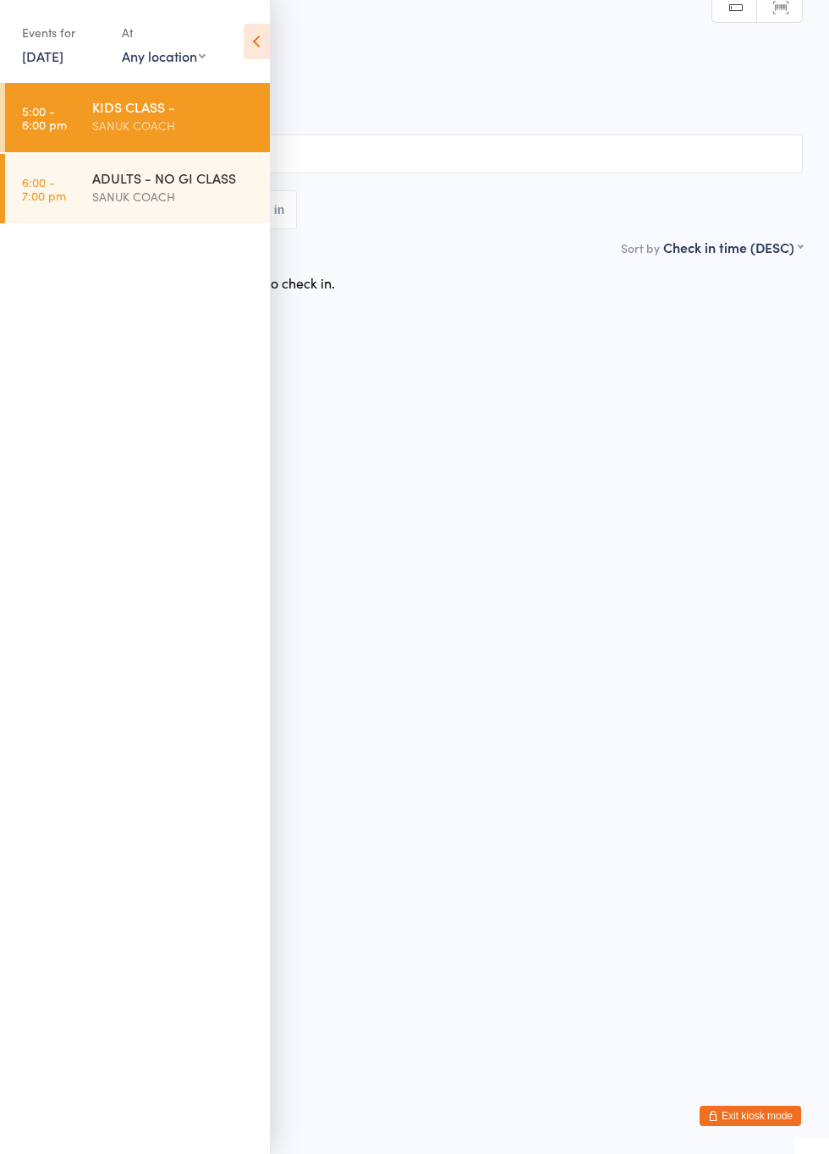
click at [265, 49] on icon at bounding box center [257, 42] width 26 height 36
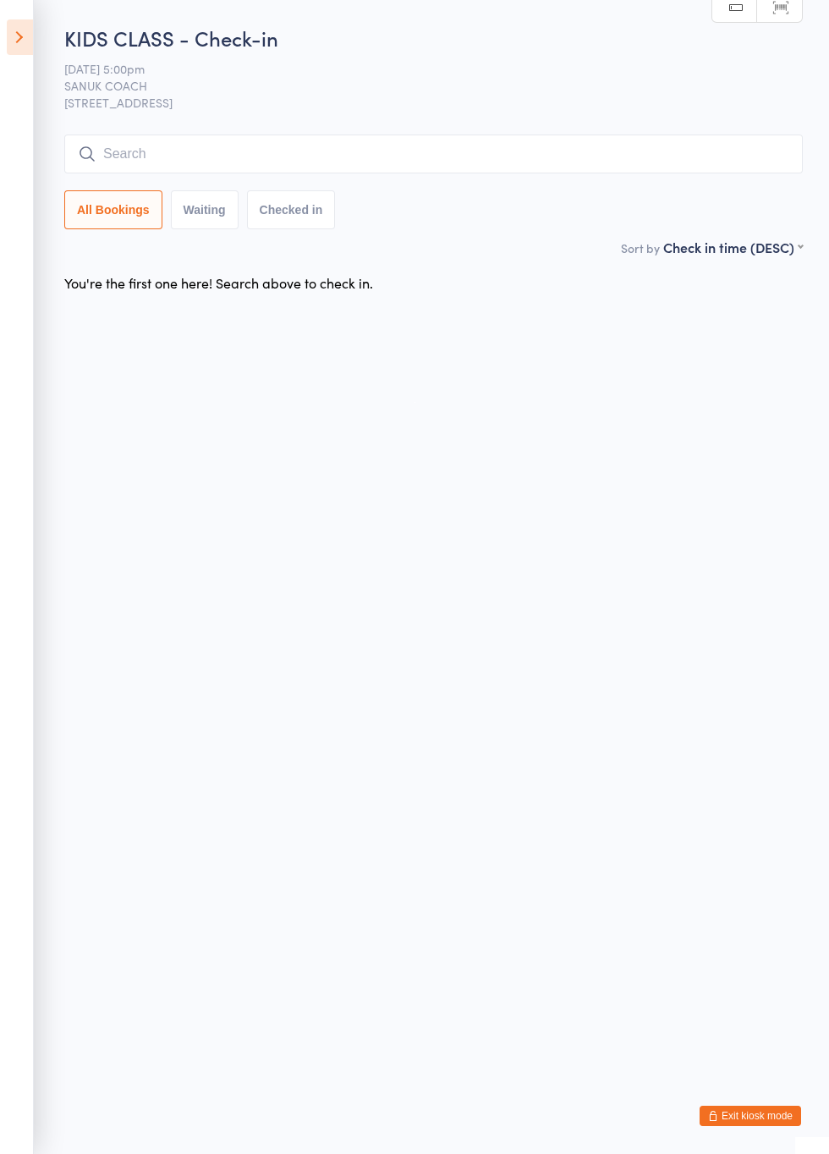
click at [624, 162] on input "search" at bounding box center [433, 154] width 739 height 39
type input "Elliott"
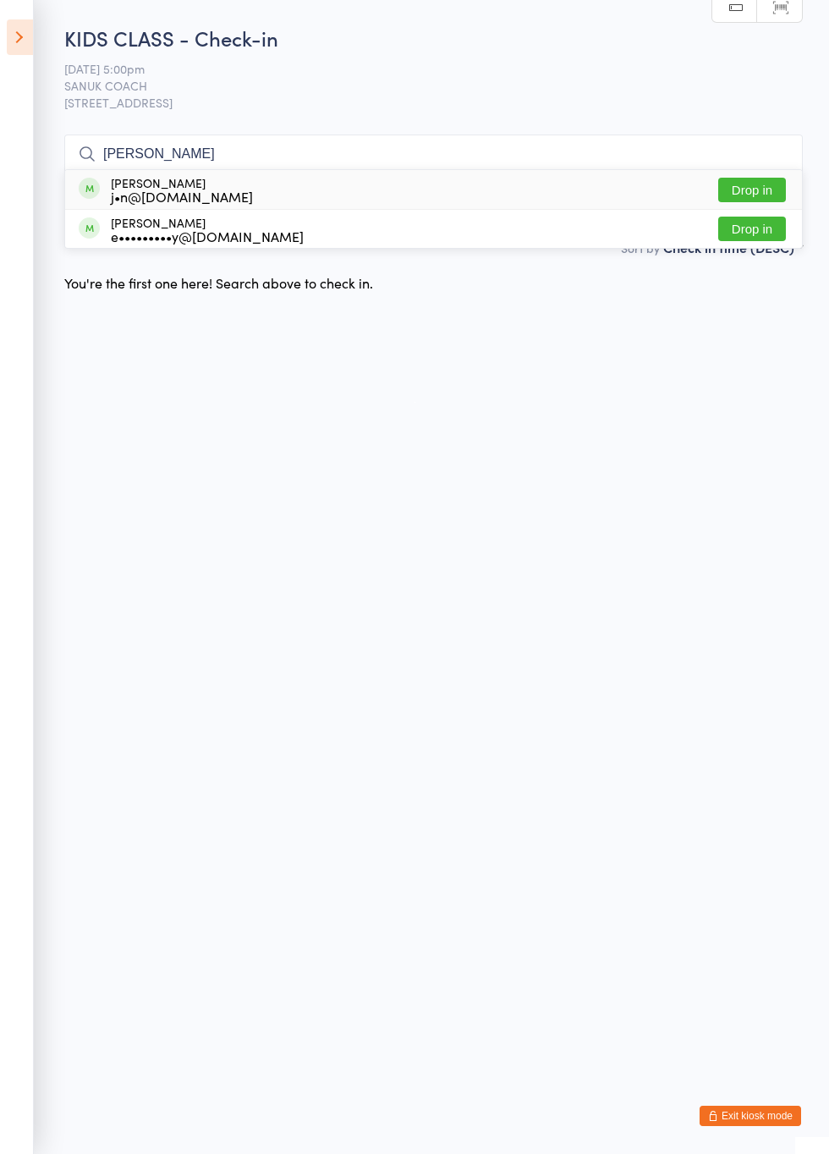
click at [760, 212] on div "Ella Parry e•••••••••y@gmail.com Drop in" at bounding box center [433, 229] width 737 height 38
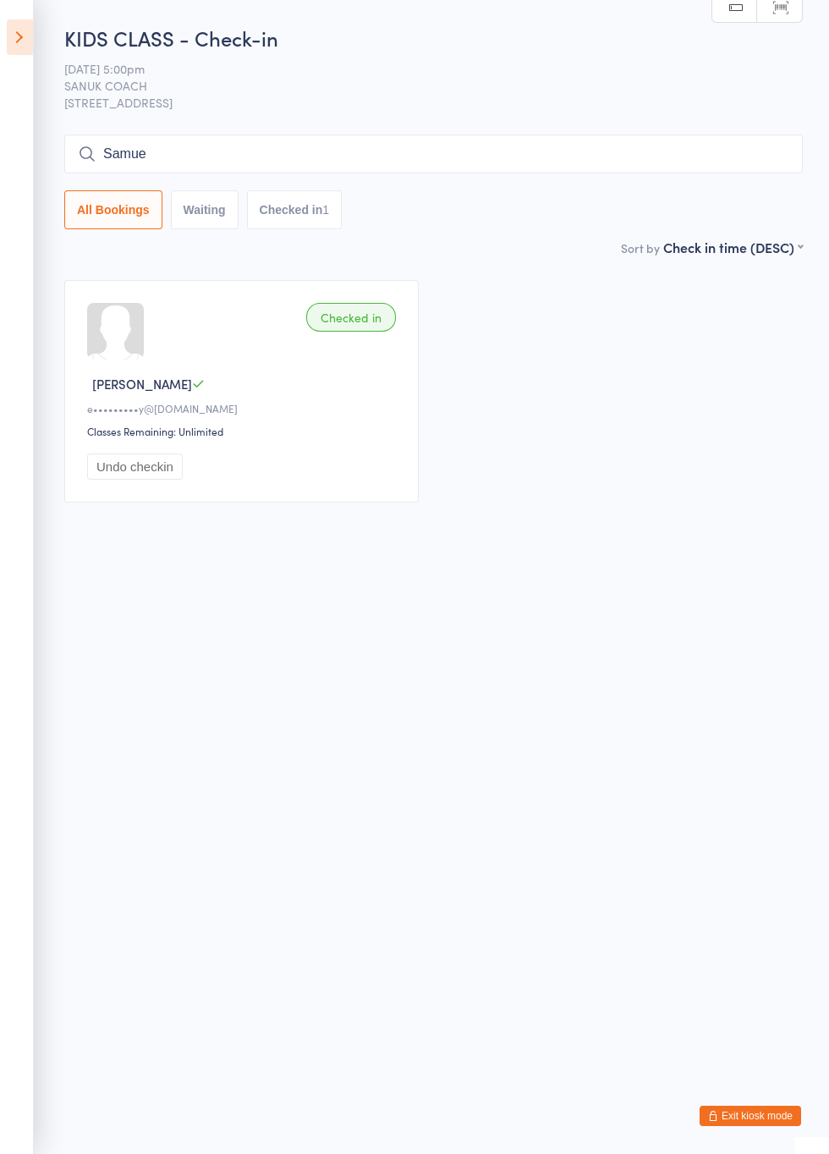
type input "Samue"
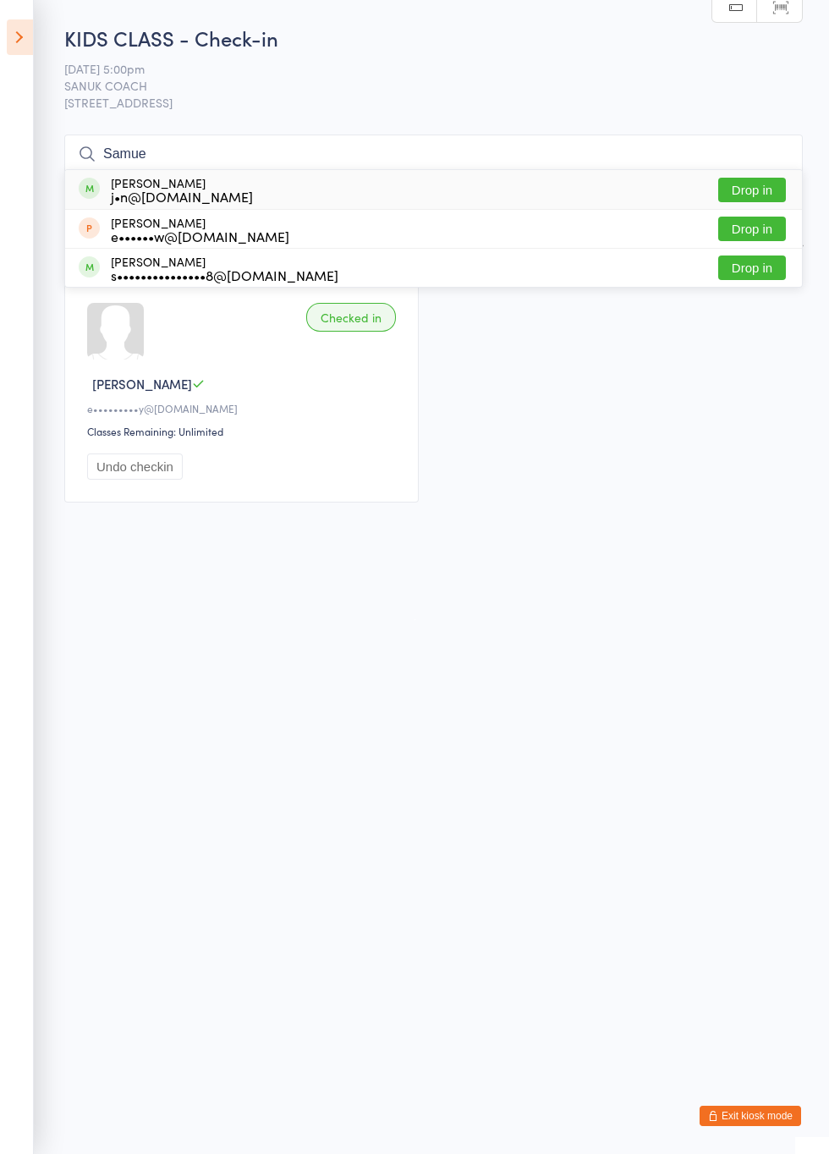
click at [762, 193] on button "Drop in" at bounding box center [753, 190] width 68 height 25
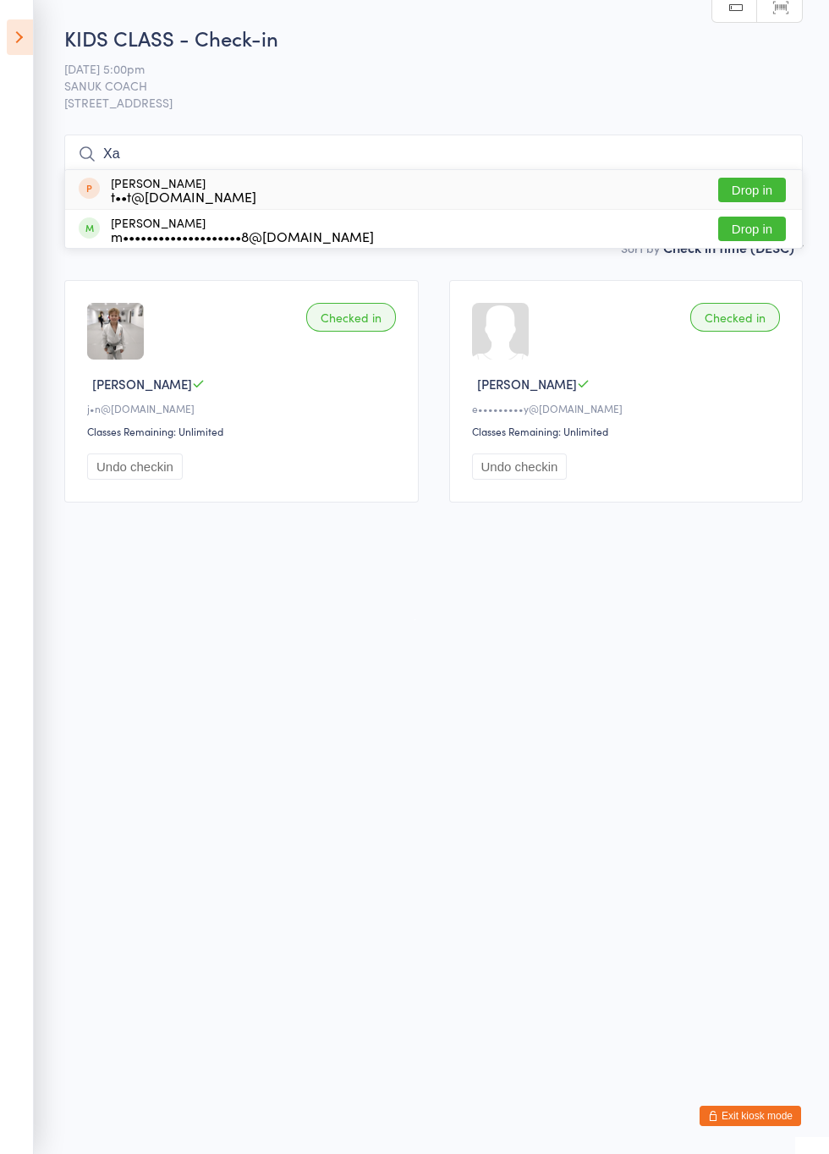
type input "X"
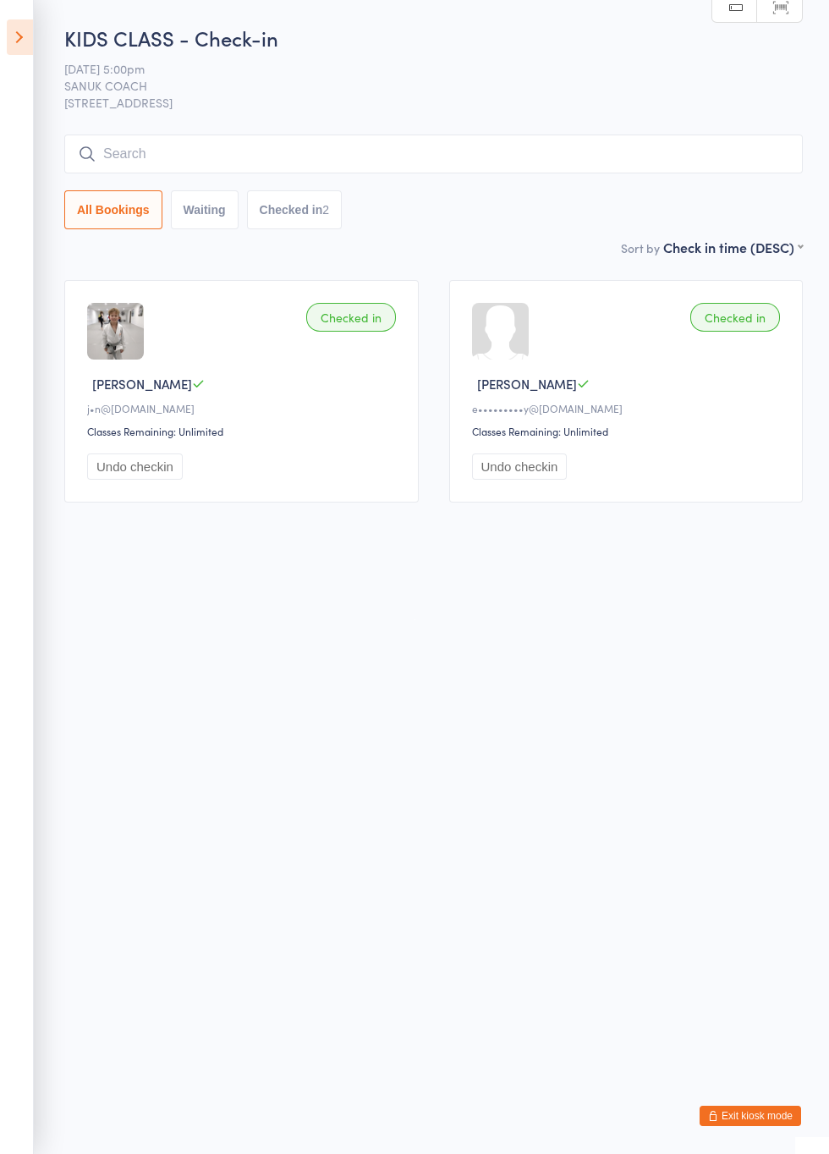
click at [598, 162] on input "search" at bounding box center [433, 154] width 739 height 39
type input "X"
type input "Charl"
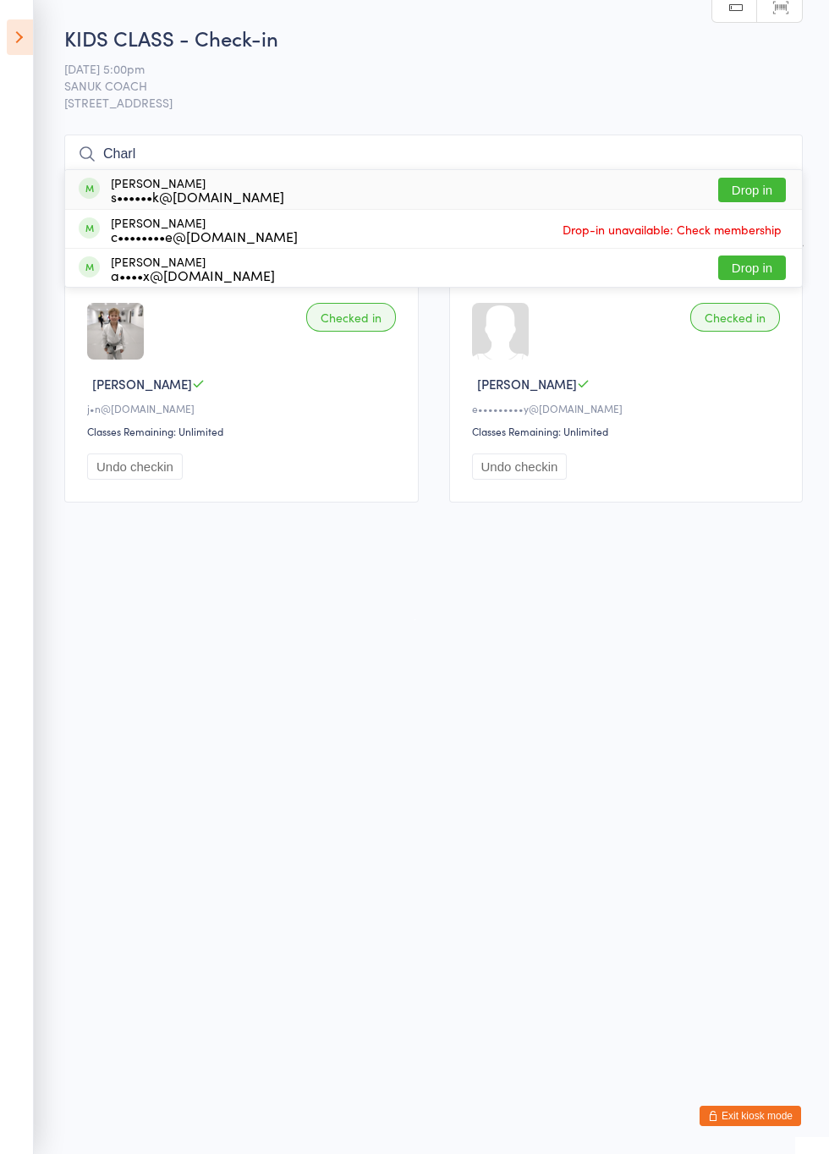
click at [764, 191] on button "Drop in" at bounding box center [753, 190] width 68 height 25
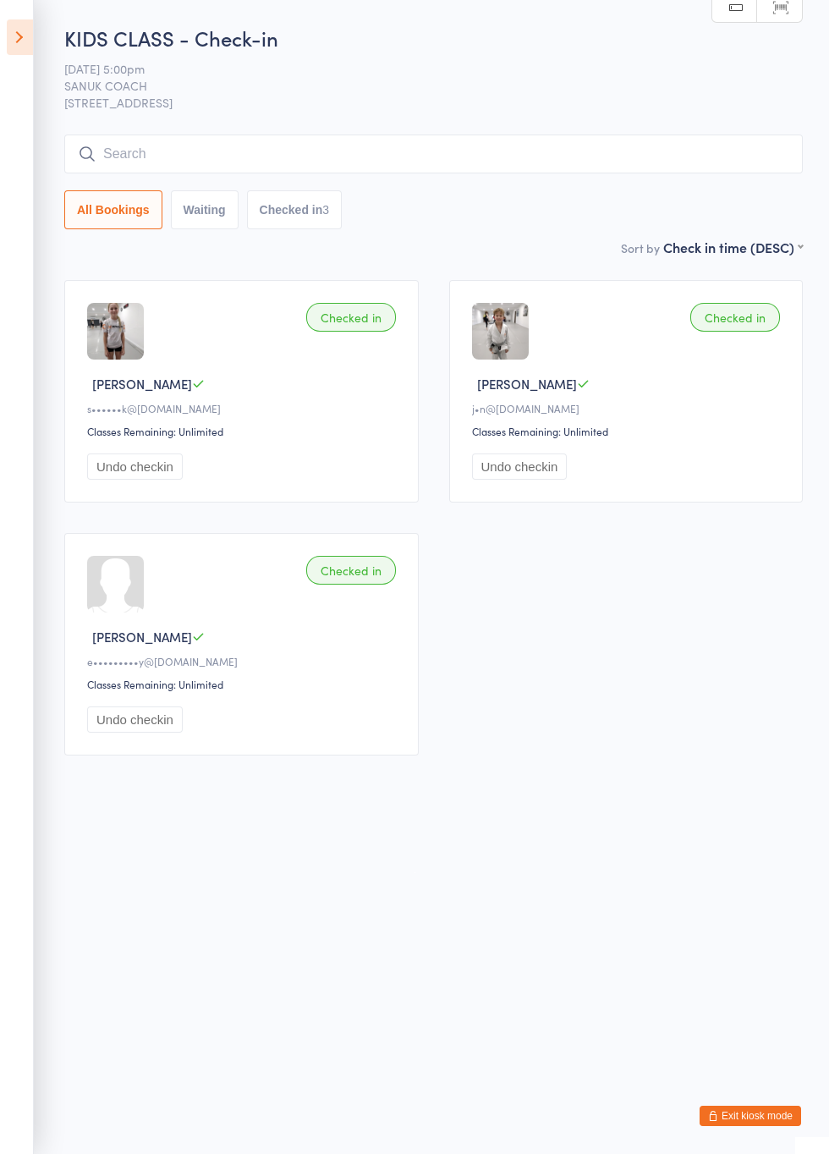
click at [601, 162] on input "search" at bounding box center [433, 154] width 739 height 39
type input "Abi"
click at [763, 196] on button "Drop in" at bounding box center [753, 190] width 68 height 25
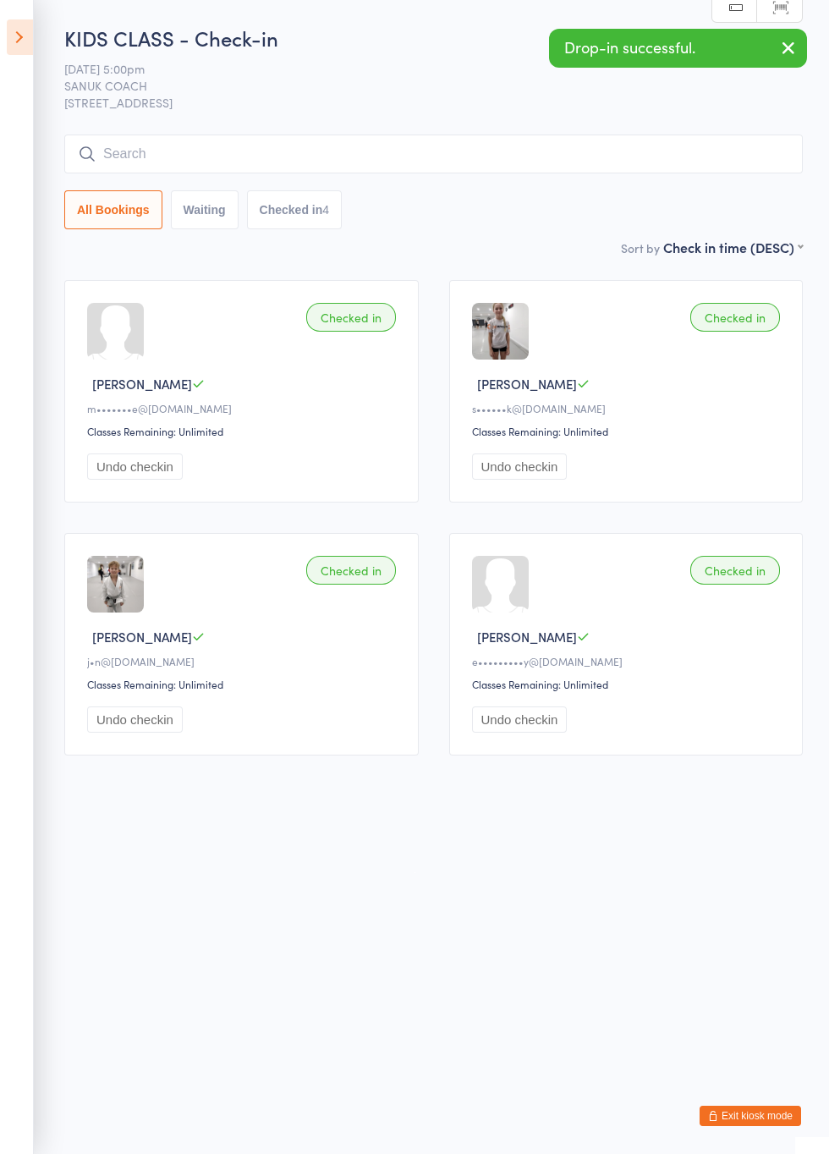
click at [667, 160] on input "search" at bounding box center [433, 154] width 739 height 39
type input "Olive"
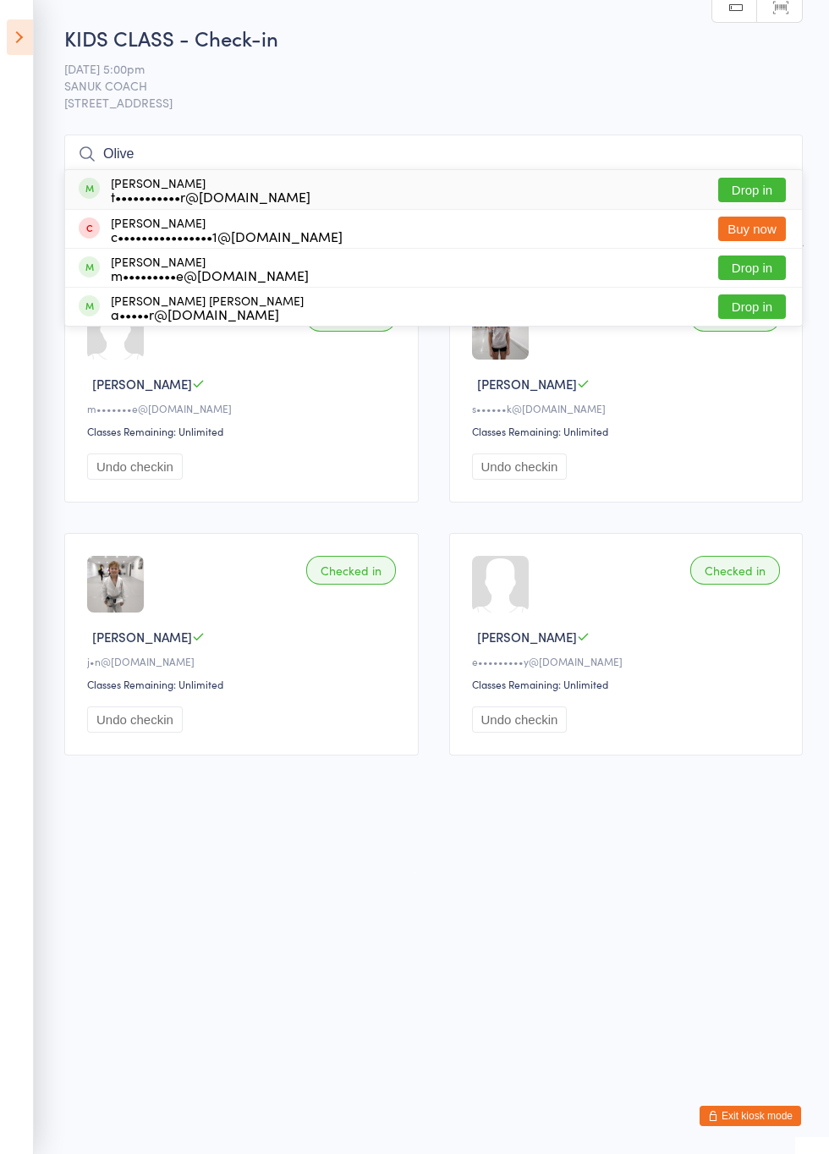
click at [764, 191] on button "Drop in" at bounding box center [753, 190] width 68 height 25
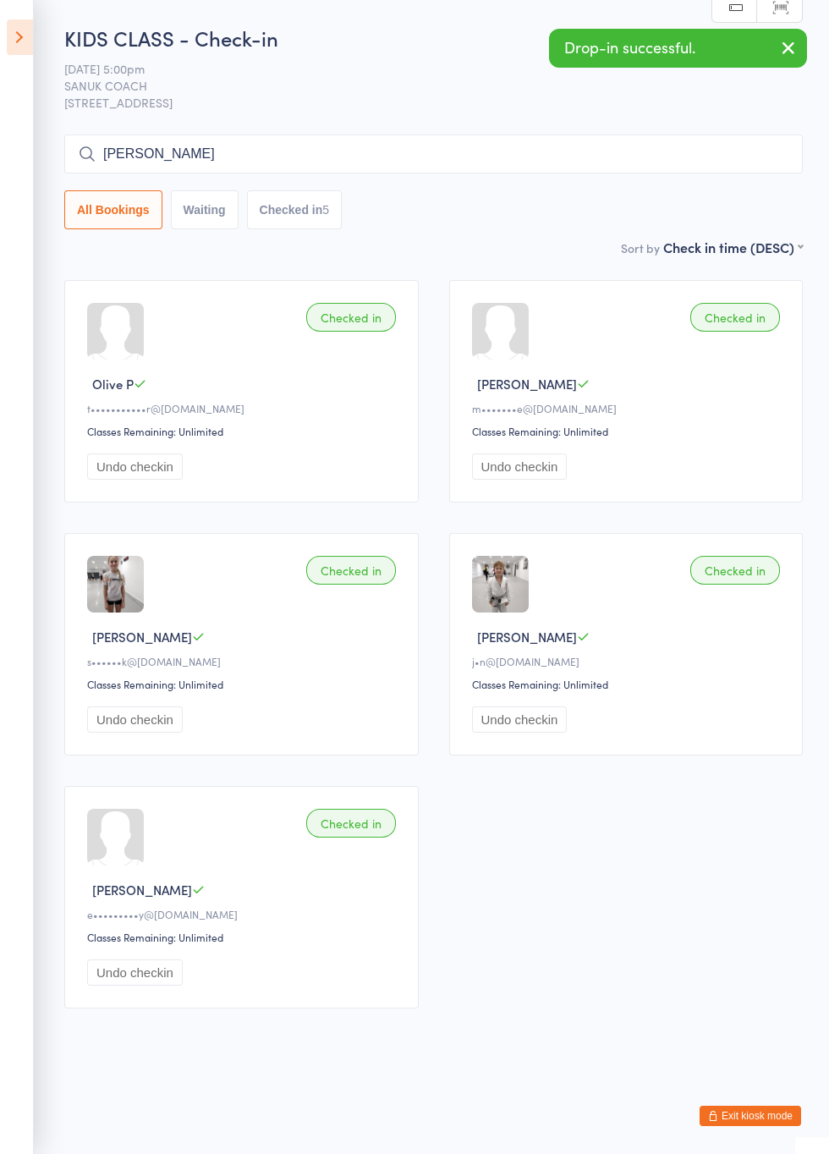
type input "Toby"
click at [763, 196] on button "Drop in" at bounding box center [753, 190] width 68 height 25
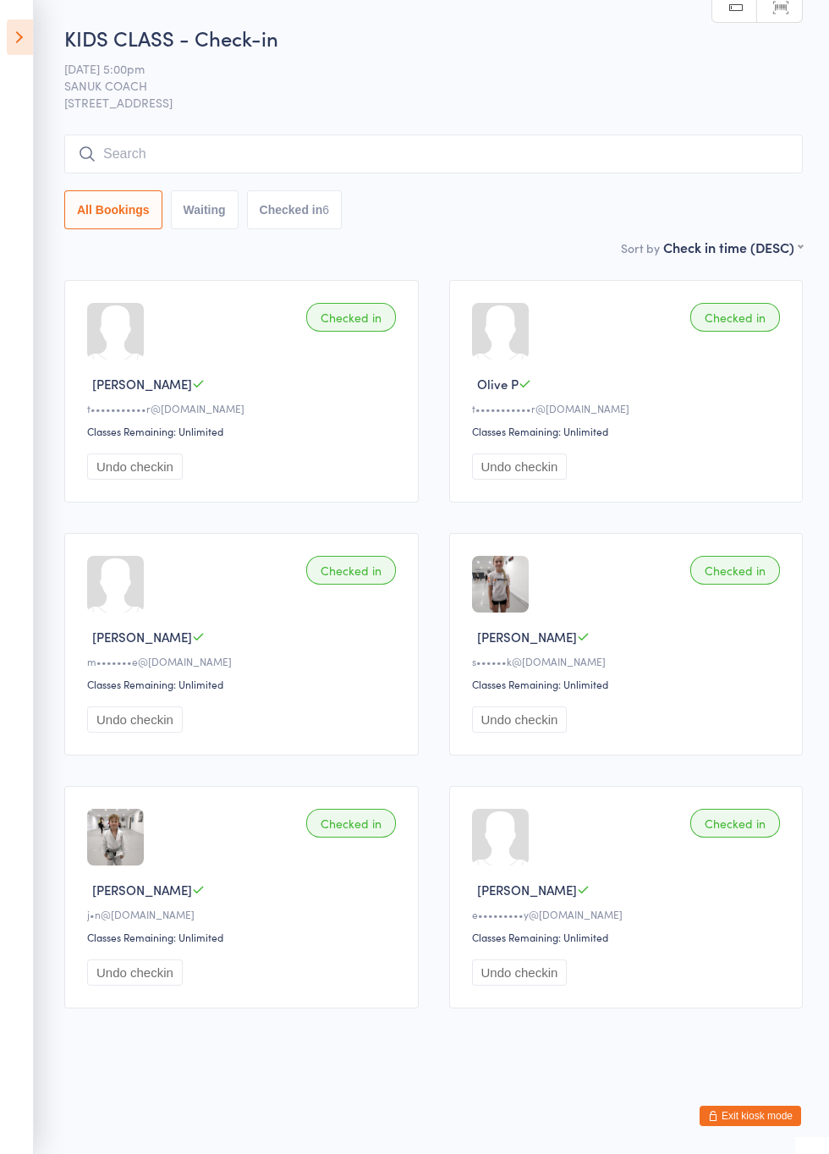
click at [629, 157] on input "search" at bounding box center [433, 154] width 739 height 39
type input "Apoll"
click at [763, 195] on button "Drop in" at bounding box center [753, 190] width 68 height 25
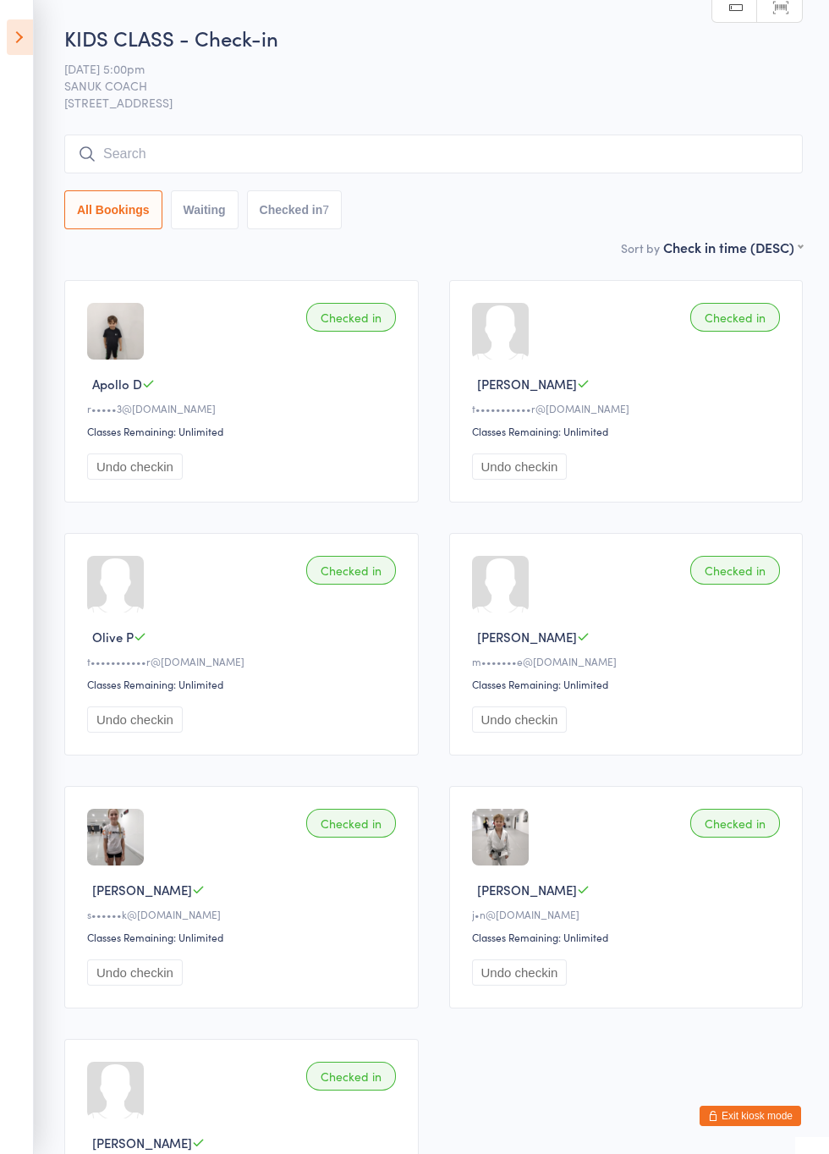
click at [645, 158] on input "search" at bounding box center [433, 154] width 739 height 39
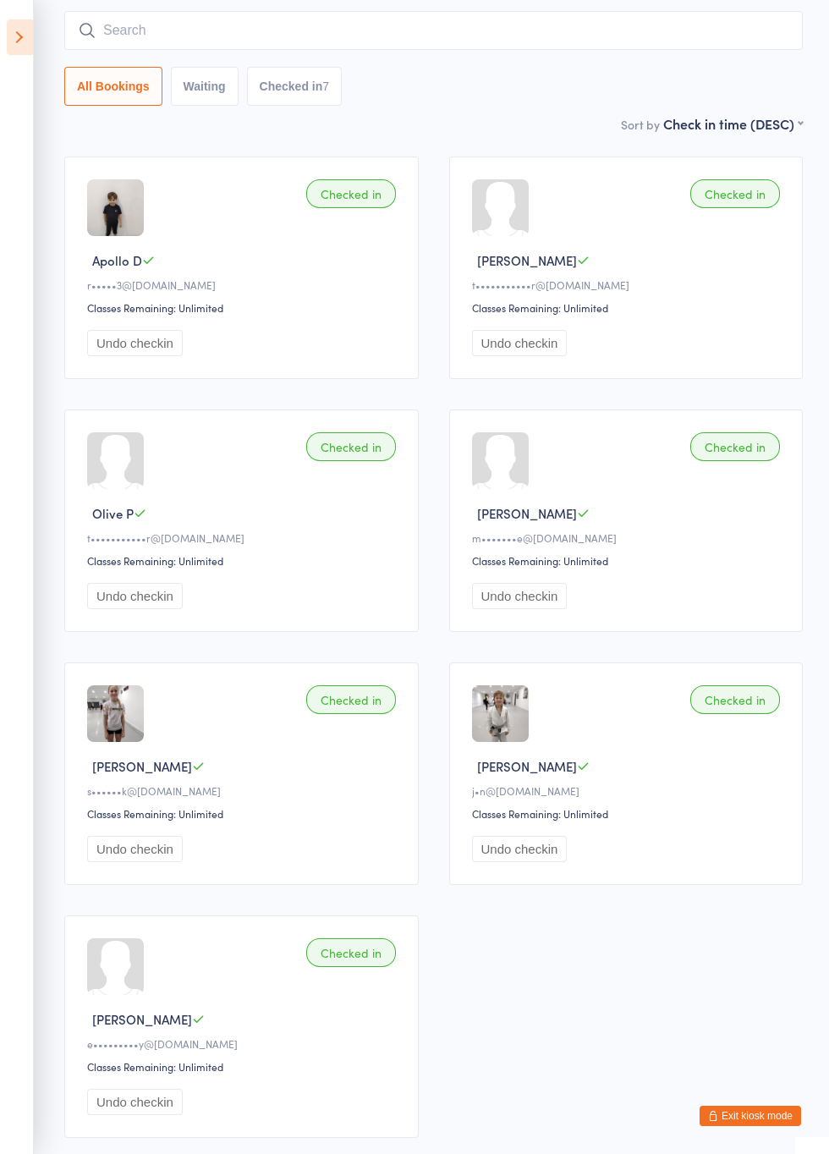
scroll to position [135, 0]
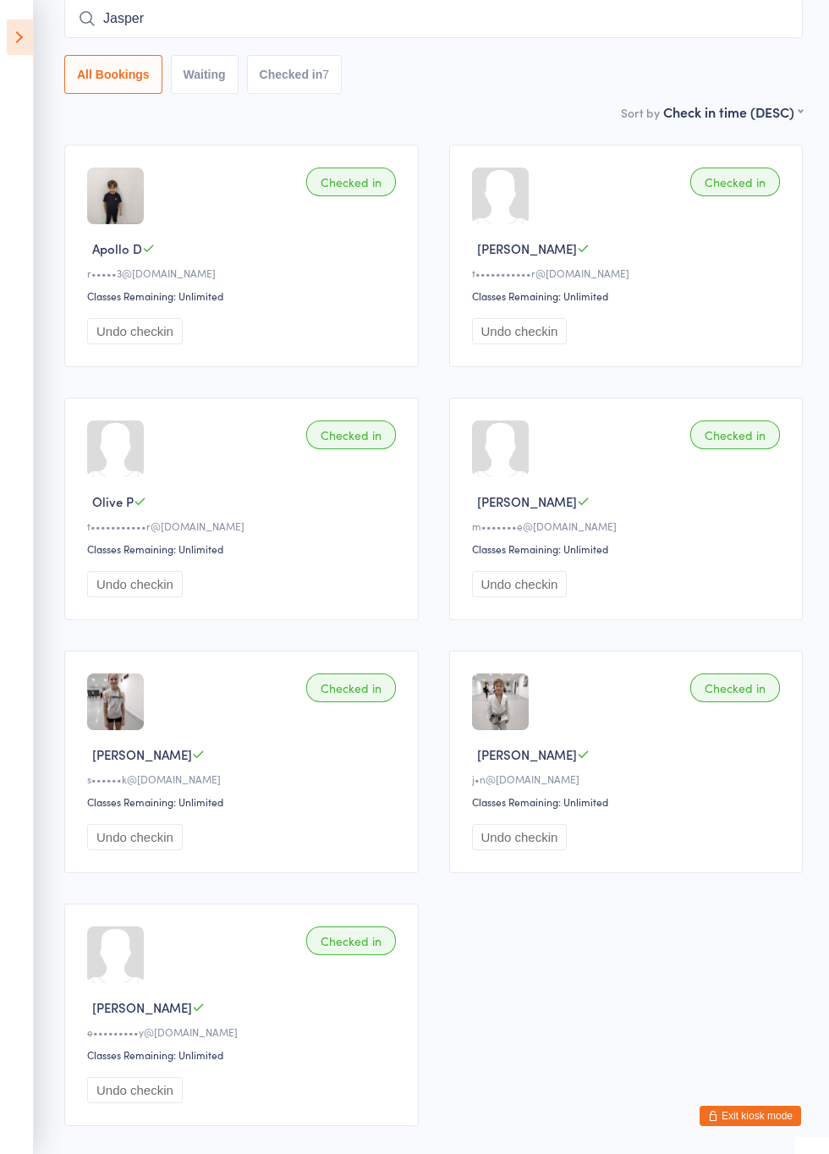
type input "Jasper"
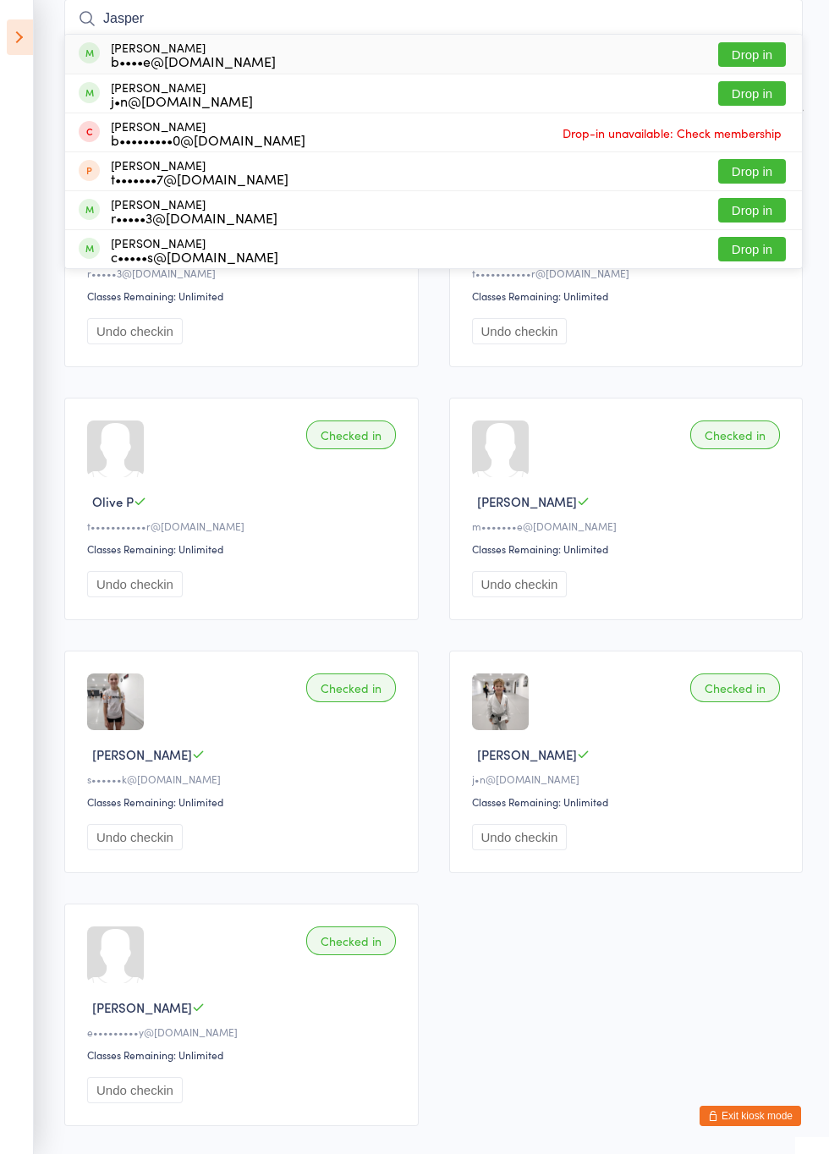
click at [765, 60] on button "Drop in" at bounding box center [753, 54] width 68 height 25
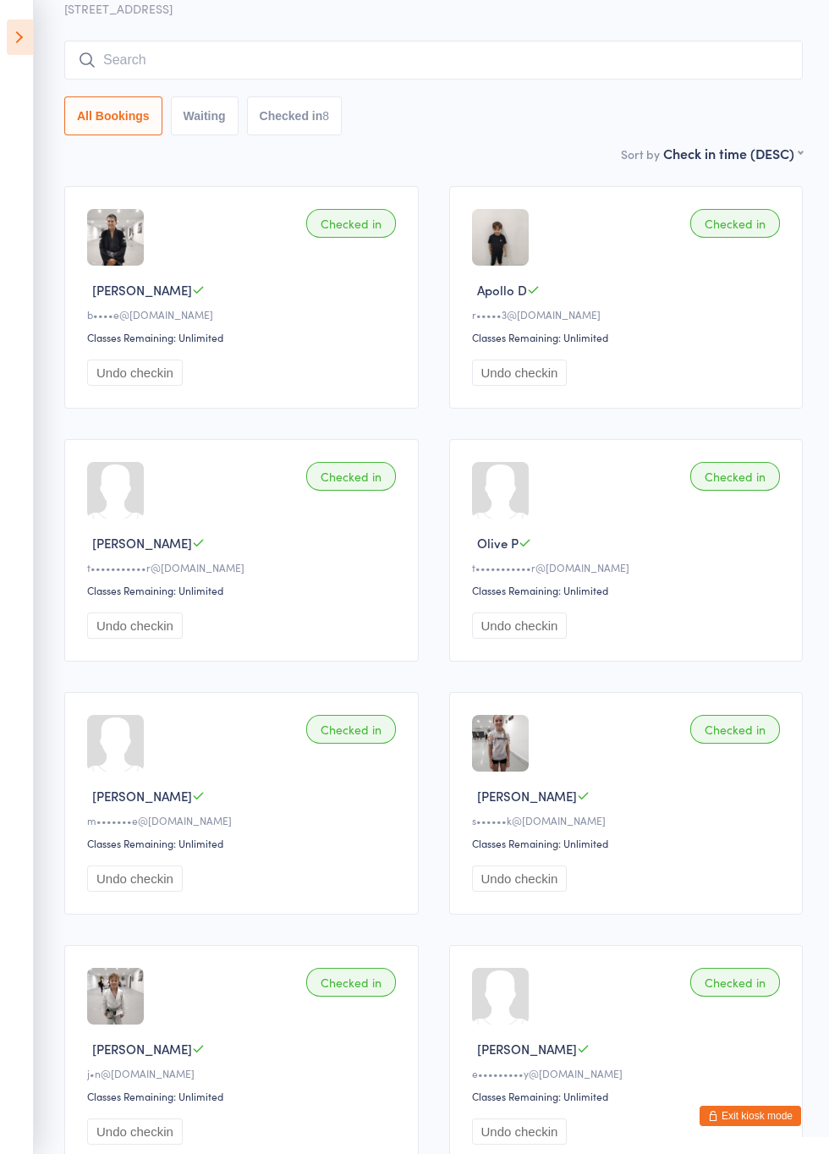
scroll to position [0, 0]
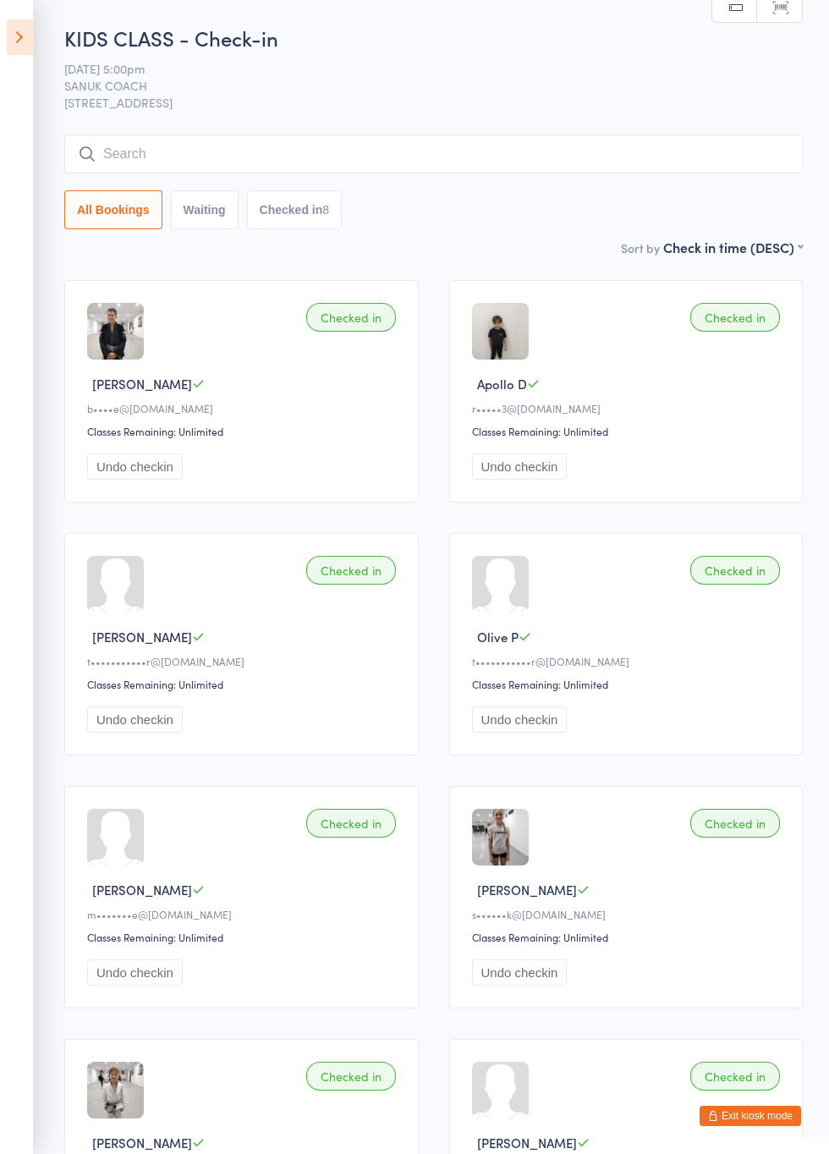
click at [638, 157] on input "search" at bounding box center [433, 154] width 739 height 39
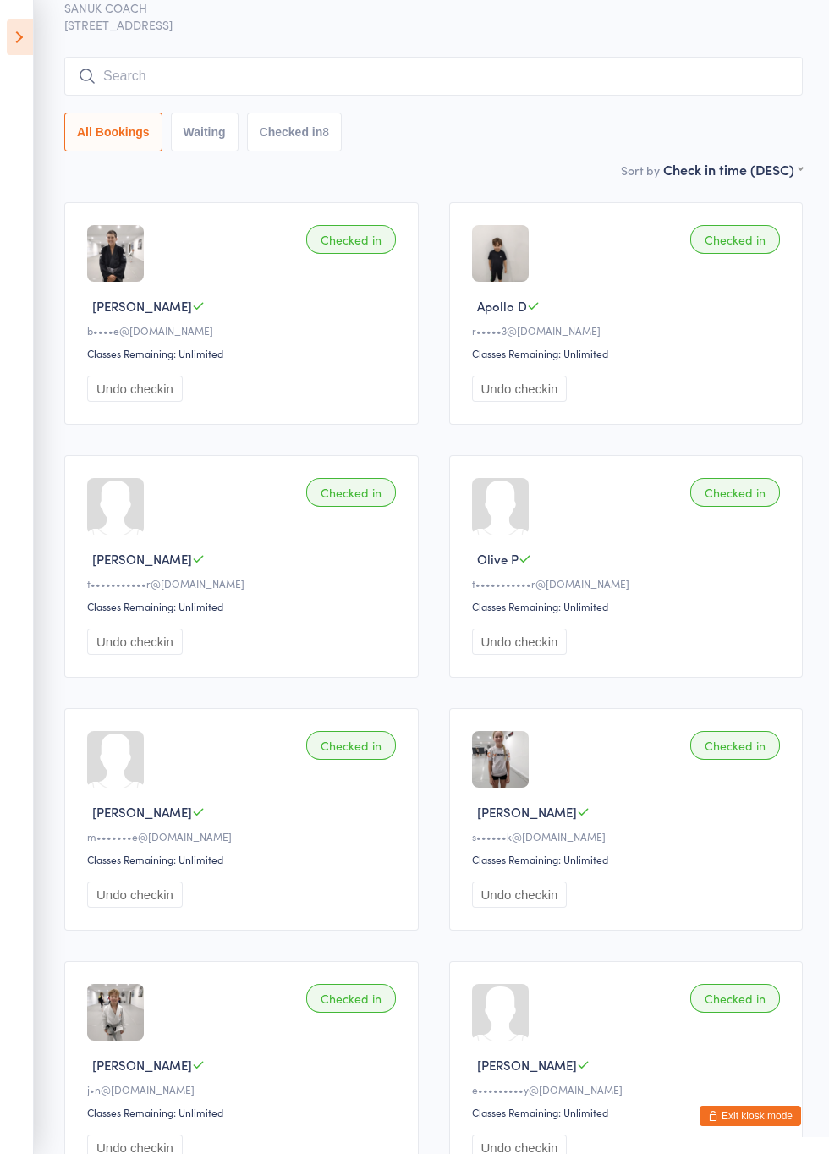
scroll to position [135, 0]
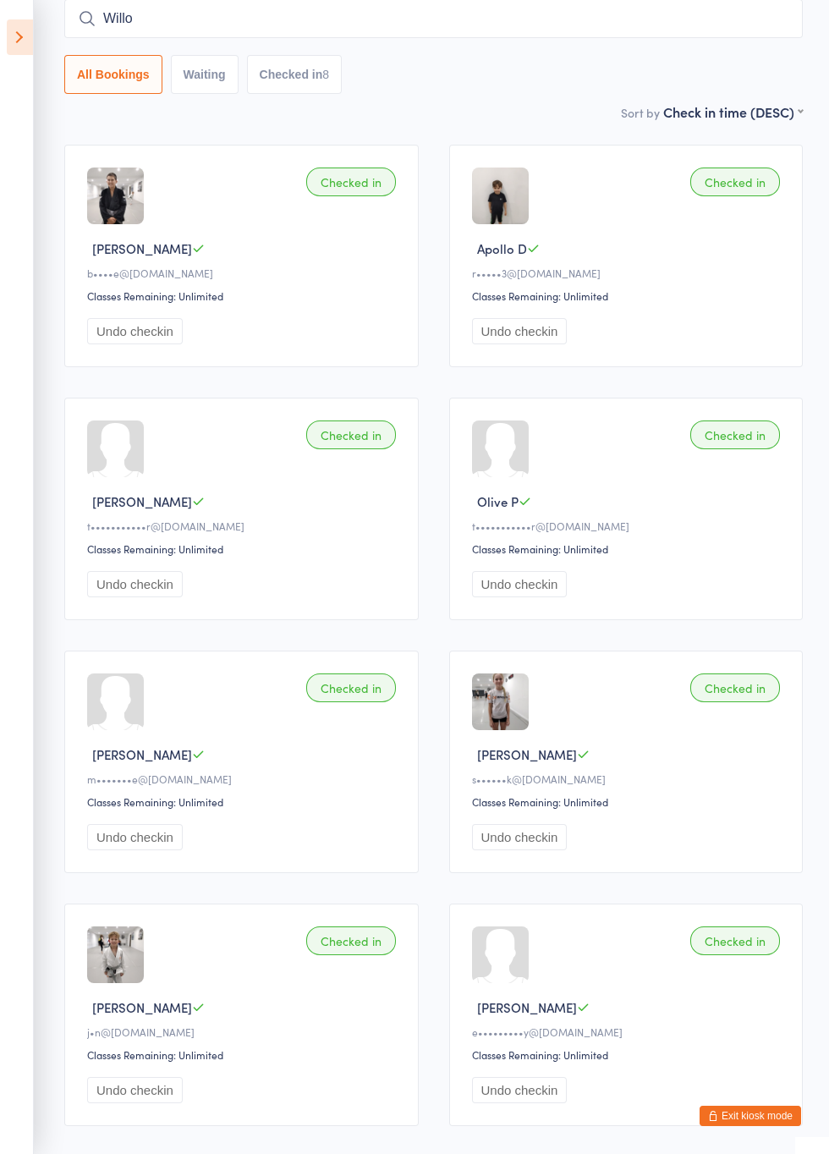
type input "Willo"
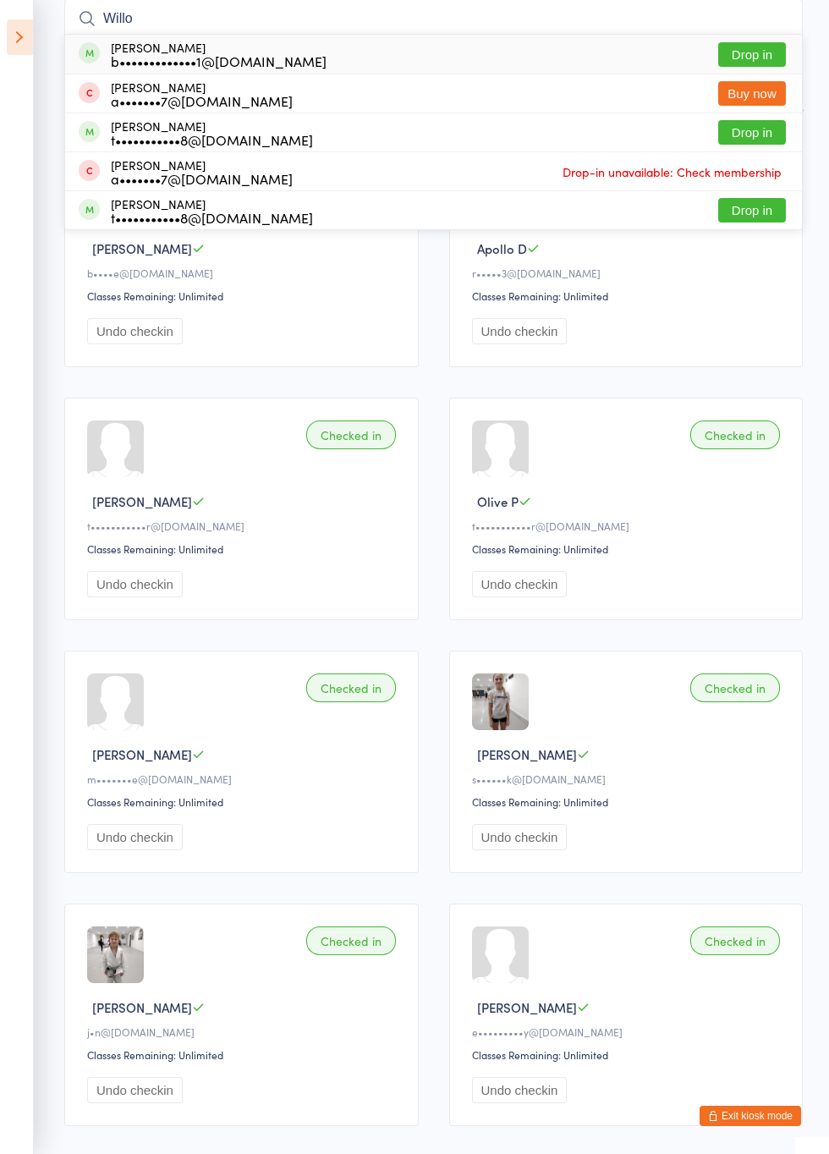
click at [760, 58] on button "Drop in" at bounding box center [753, 54] width 68 height 25
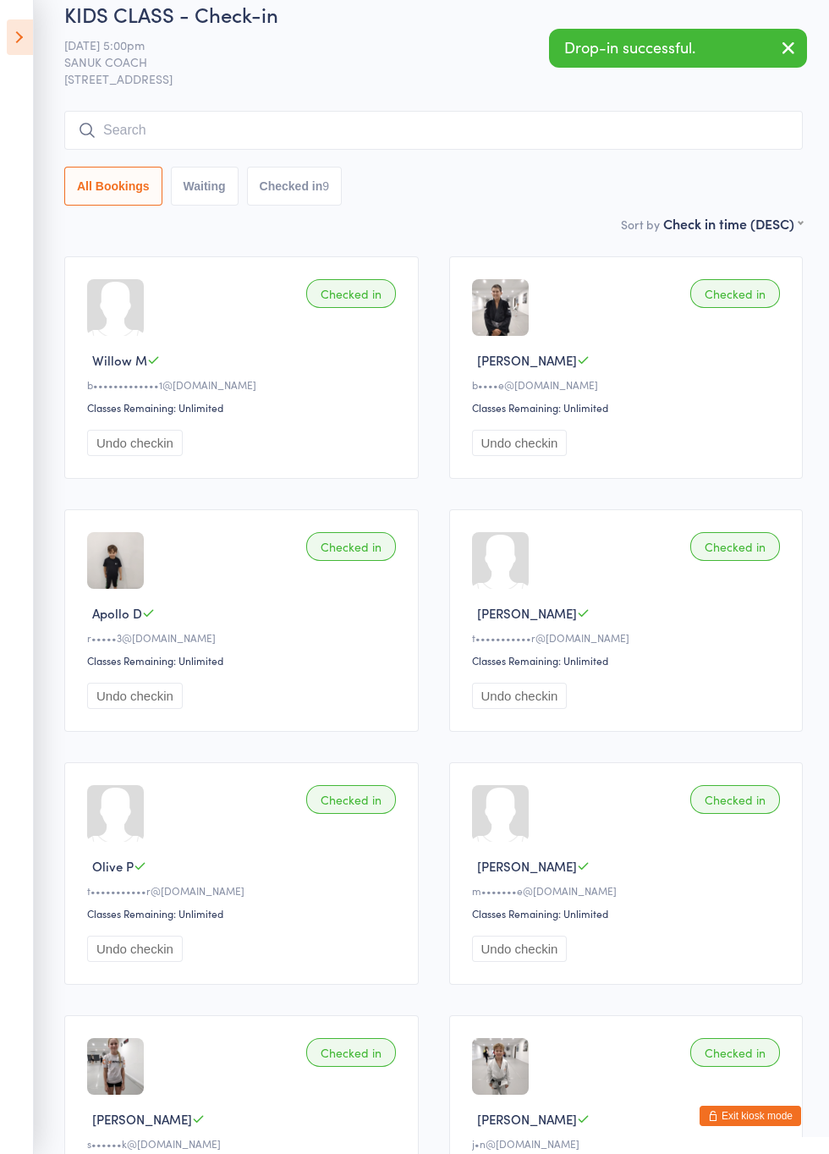
scroll to position [0, 0]
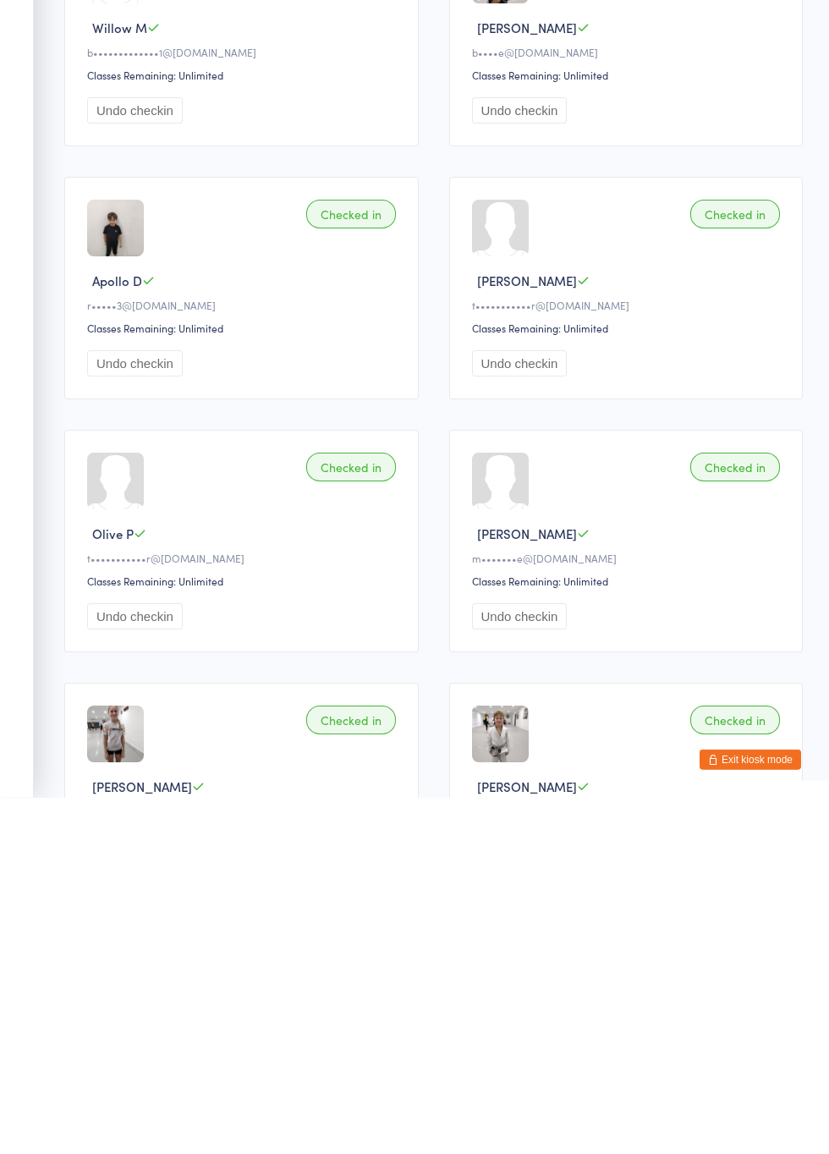
click at [526, 847] on div at bounding box center [500, 837] width 57 height 57
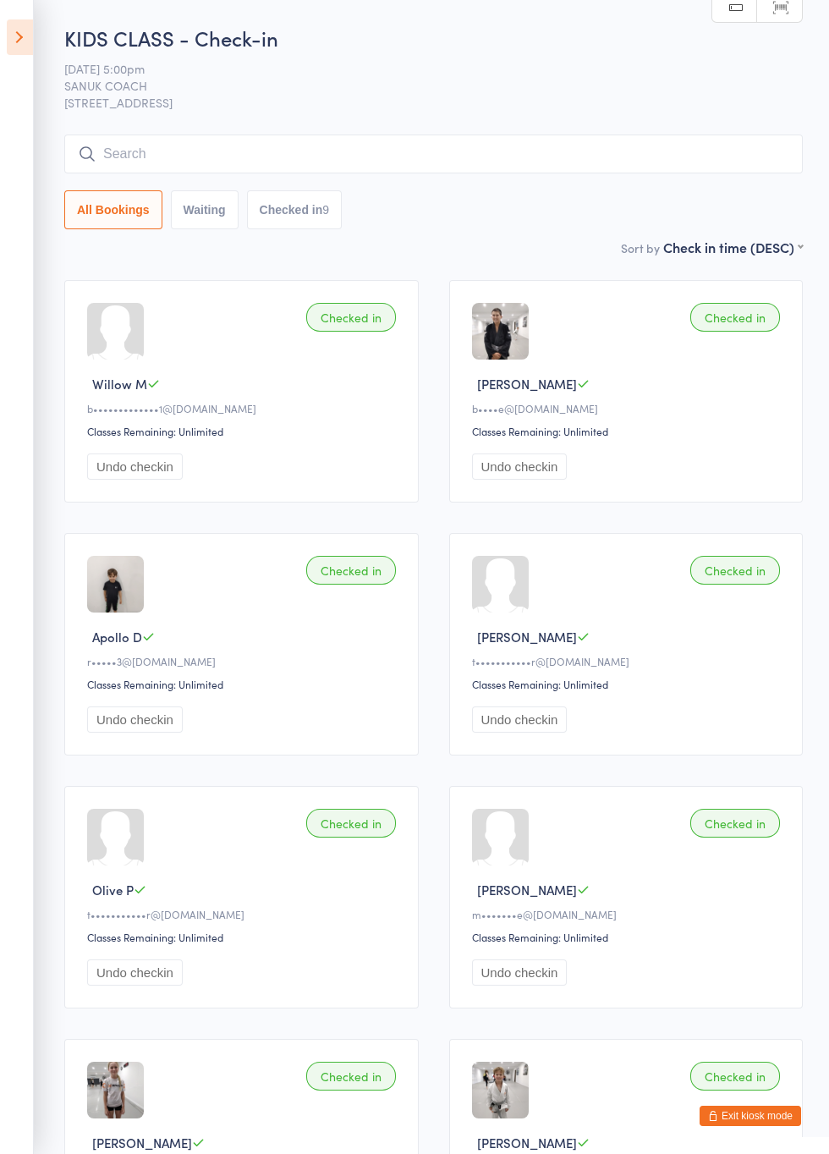
click at [525, 850] on div at bounding box center [500, 837] width 57 height 57
click at [603, 154] on input "search" at bounding box center [433, 154] width 739 height 39
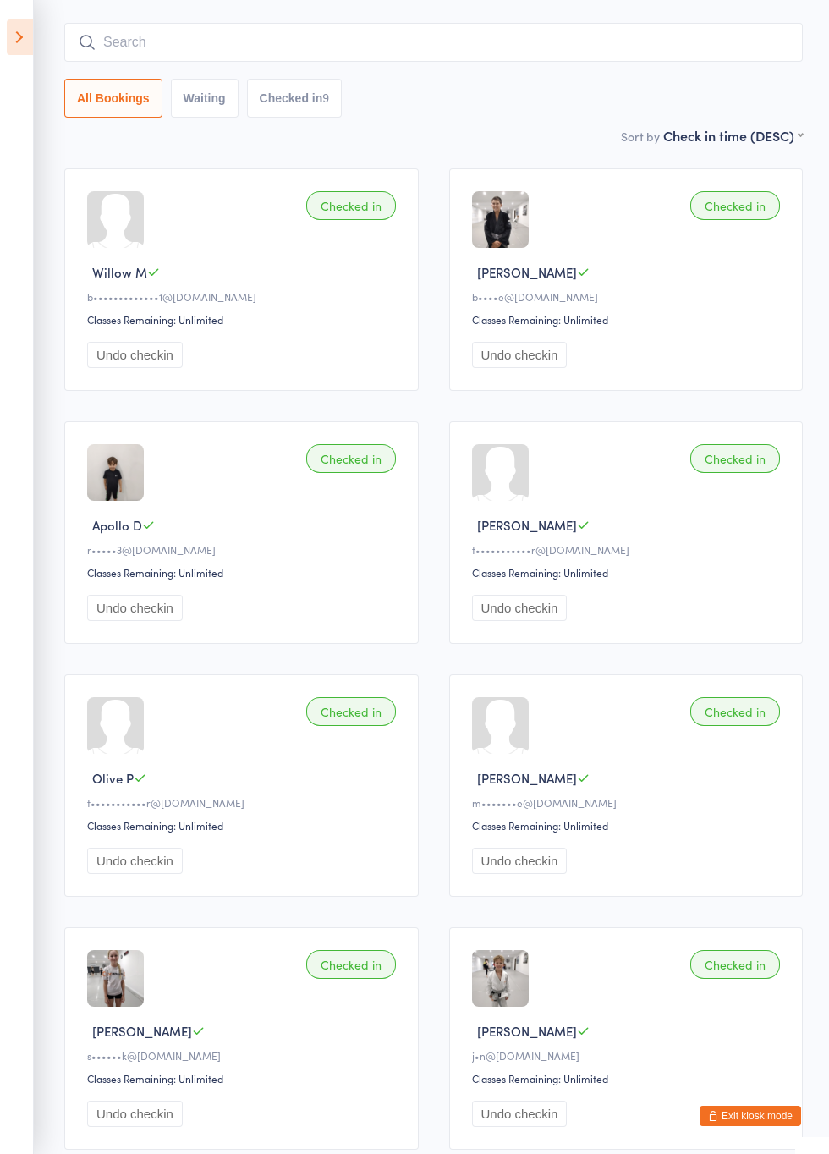
scroll to position [135, 0]
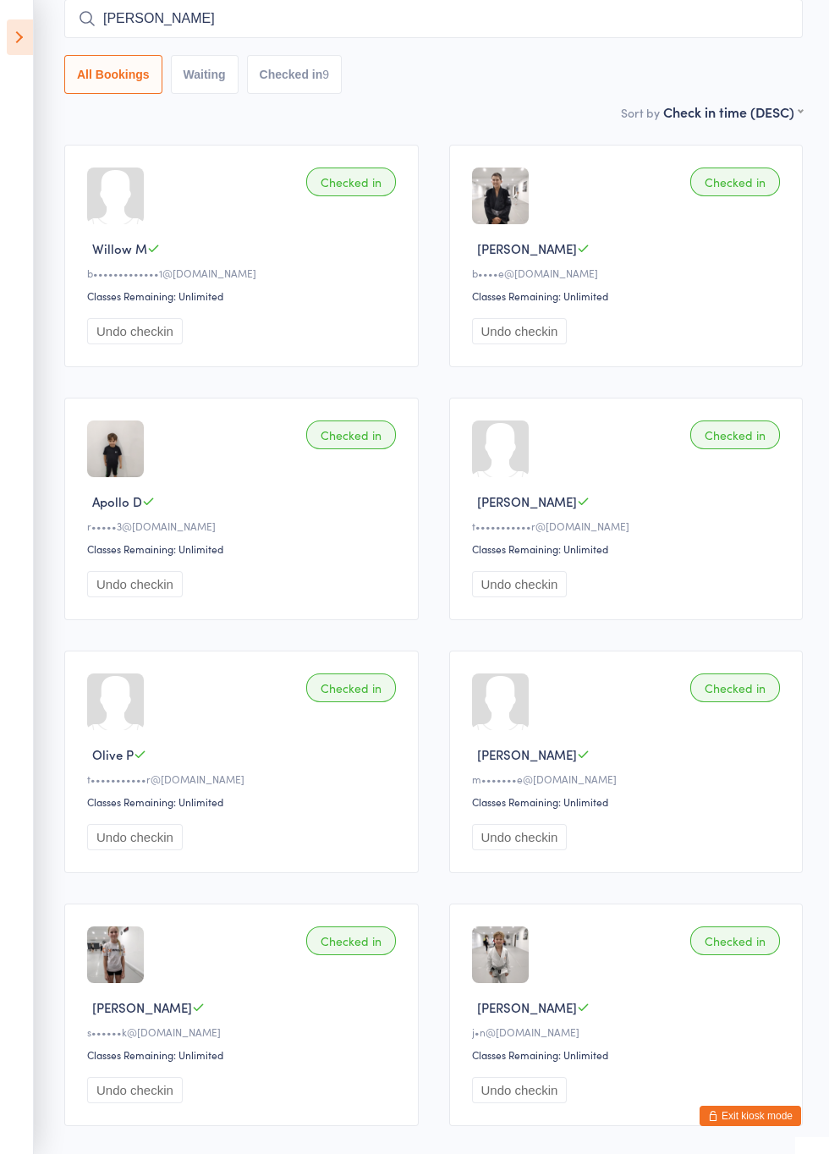
type input "Noah"
click at [765, 59] on button "Drop in" at bounding box center [753, 54] width 68 height 25
